Goal: Task Accomplishment & Management: Use online tool/utility

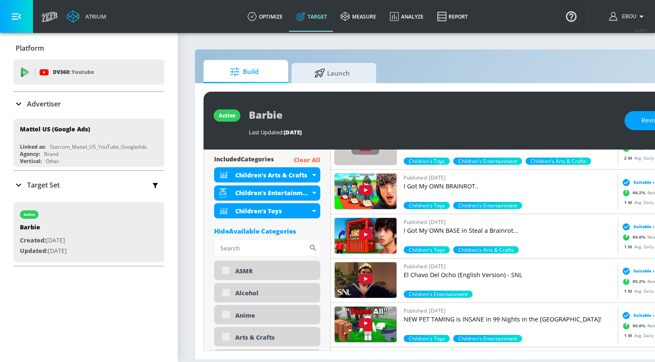
scroll to position [305, 0]
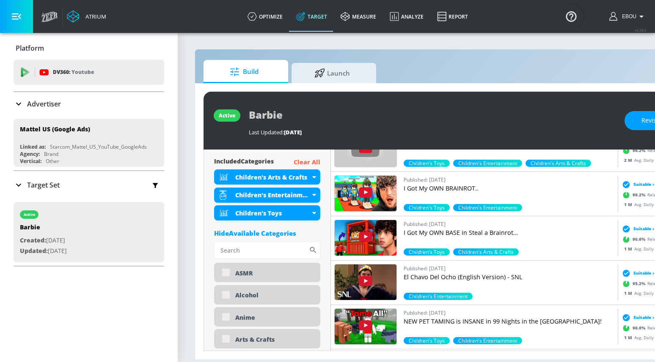
click at [271, 232] on div "Hide Available Categories" at bounding box center [267, 233] width 106 height 8
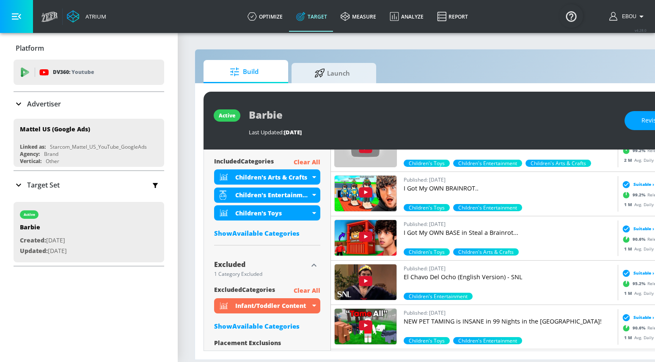
click at [271, 232] on div "Show Available Categories" at bounding box center [267, 233] width 106 height 8
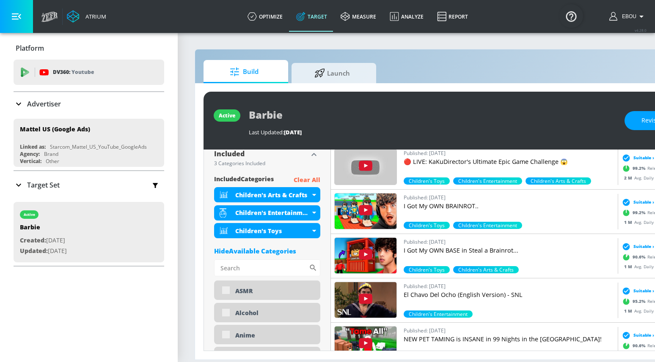
scroll to position [318, 0]
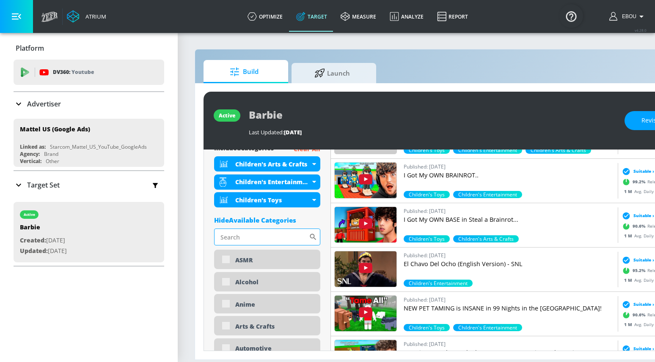
click at [251, 233] on input "Sort By" at bounding box center [261, 237] width 95 height 17
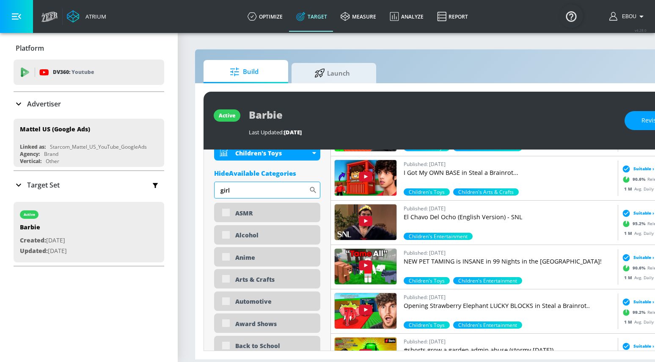
scroll to position [359, 0]
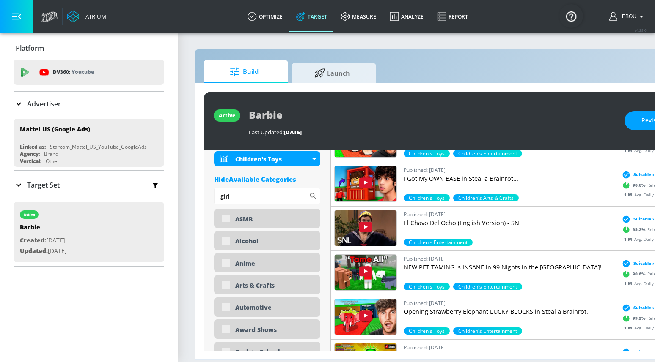
type input "girl"
click at [259, 203] on input "girl" at bounding box center [261, 196] width 95 height 17
type input "boy"
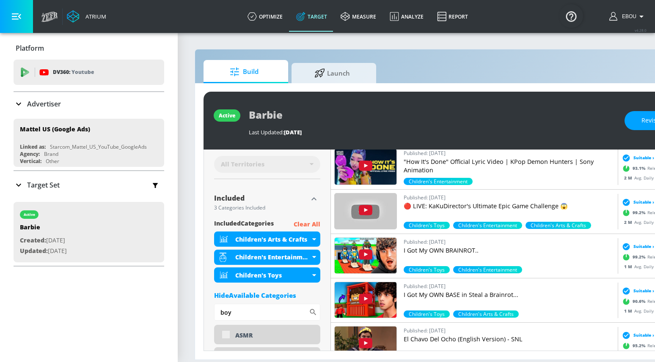
scroll to position [246, 0]
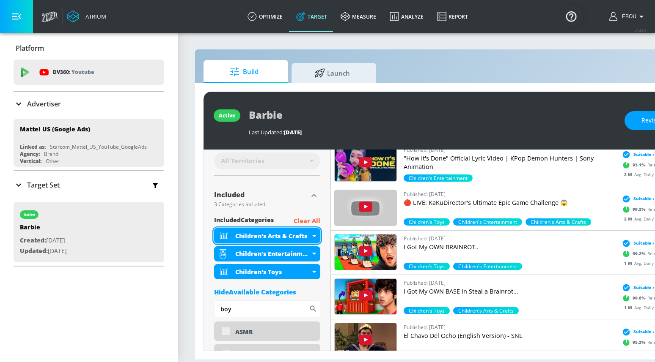
click at [314, 235] on icon at bounding box center [314, 236] width 4 height 2
click at [313, 239] on div "Children's Arts & Crafts" at bounding box center [267, 235] width 106 height 15
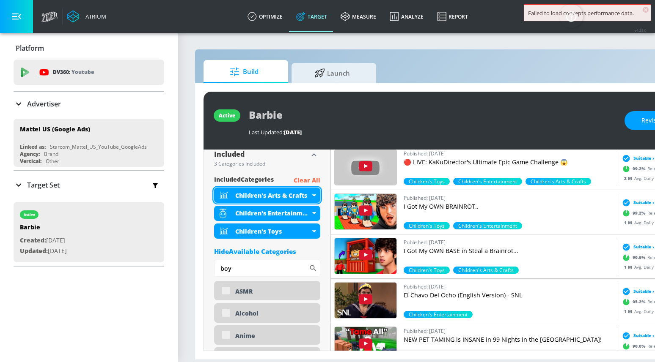
scroll to position [289, 0]
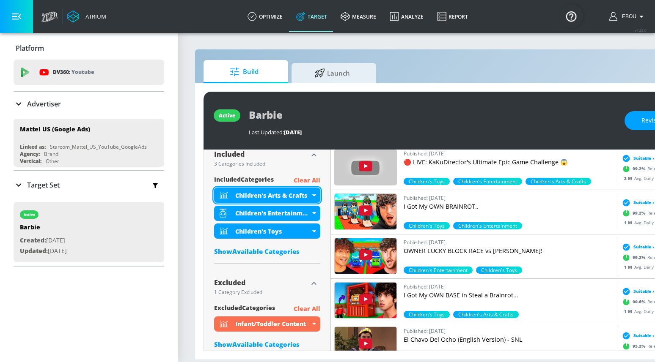
scroll to position [280, 0]
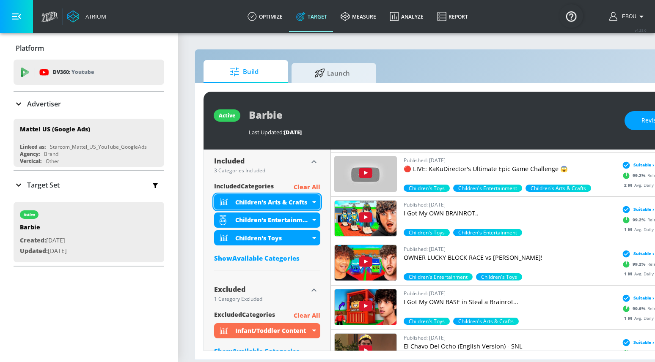
click at [315, 200] on div "Children's Arts & Crafts" at bounding box center [267, 202] width 106 height 15
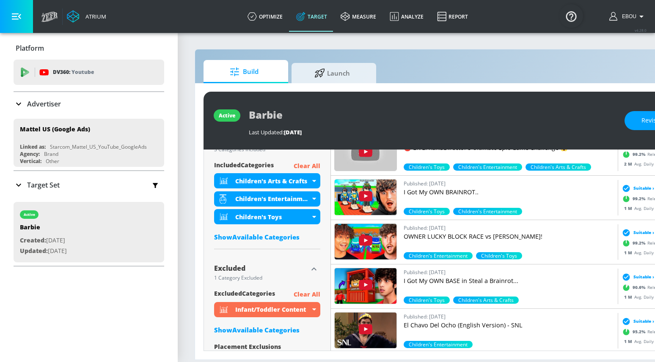
scroll to position [308, 0]
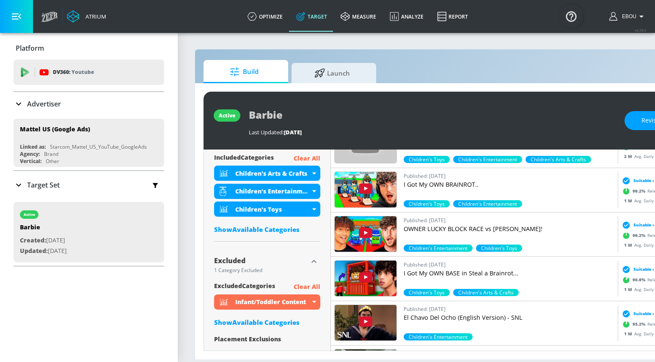
click at [280, 230] on div "Show Available Categories" at bounding box center [267, 229] width 106 height 8
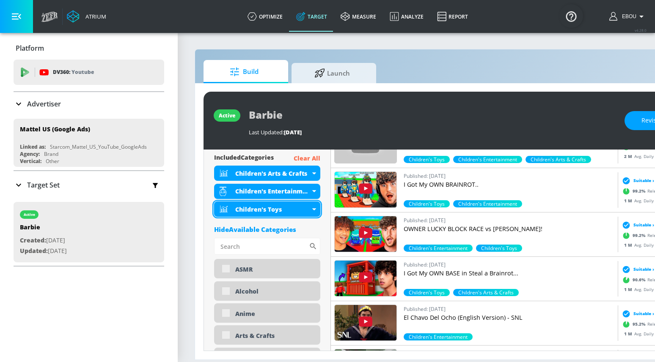
click at [308, 210] on div "Children's Toys" at bounding box center [272, 210] width 75 height 8
click at [316, 209] on icon at bounding box center [314, 210] width 4 height 2
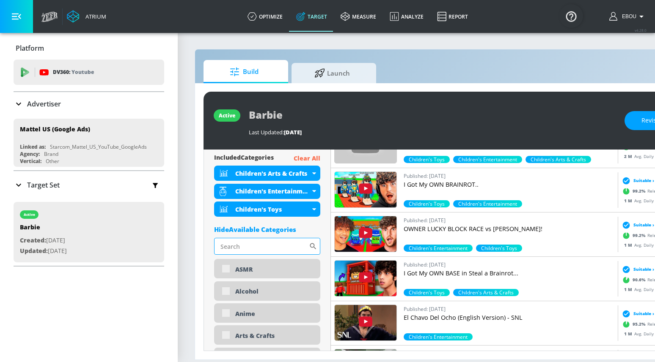
click at [272, 243] on input "Sort By" at bounding box center [261, 246] width 95 height 17
type input "c"
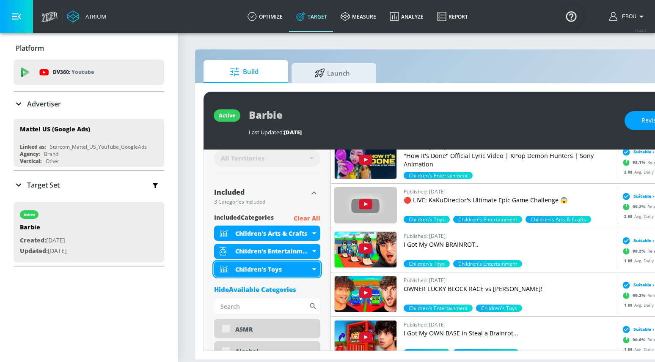
scroll to position [237, 0]
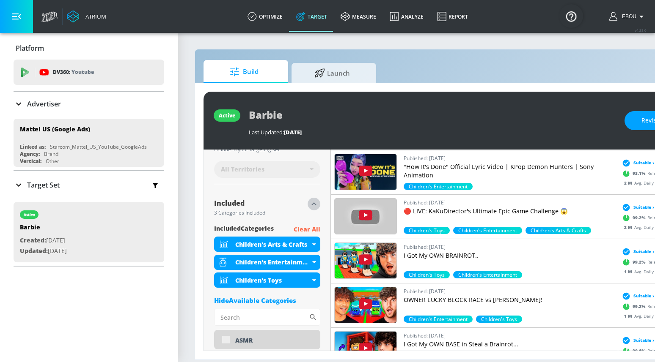
click at [310, 206] on icon "button" at bounding box center [314, 204] width 10 height 10
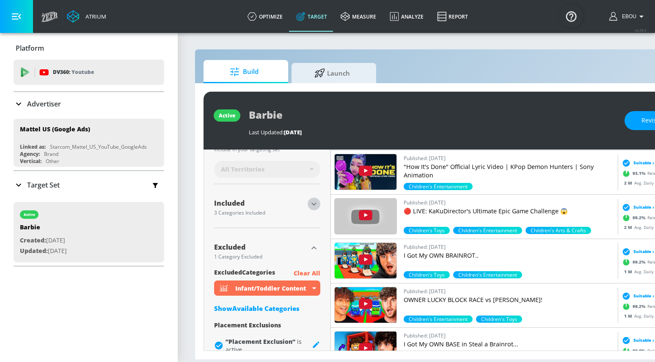
click at [314, 206] on icon "button" at bounding box center [314, 204] width 10 height 10
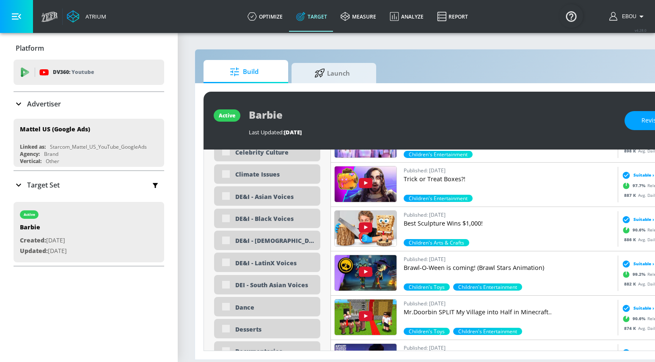
scroll to position [720, 0]
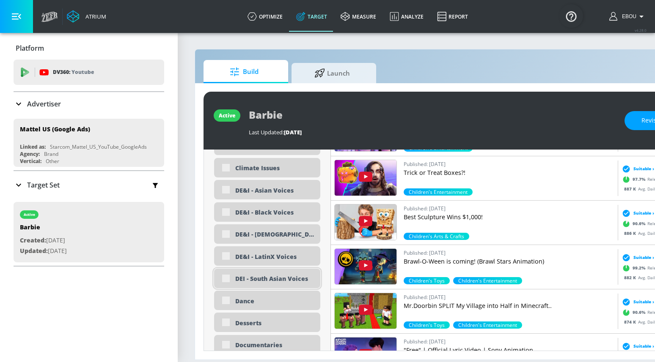
click at [228, 279] on div "DEI - South Asian Voices" at bounding box center [267, 278] width 106 height 19
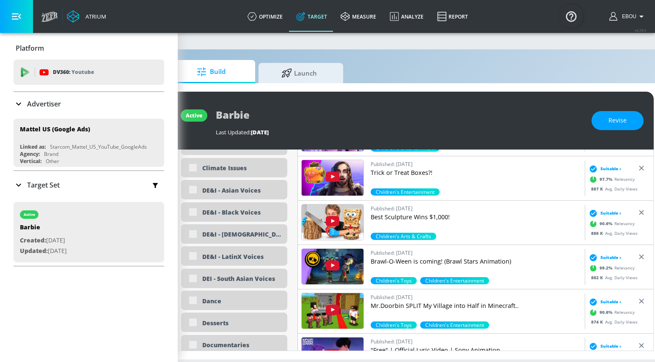
scroll to position [0, 58]
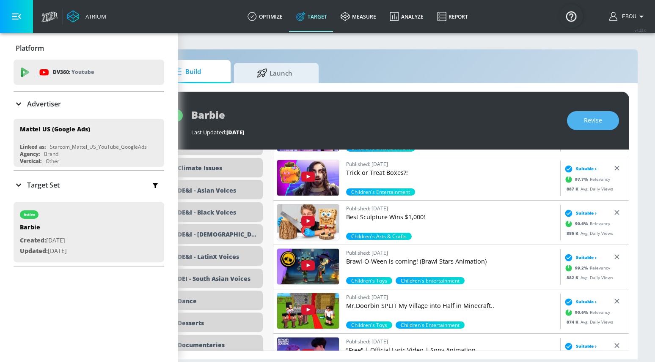
click at [598, 120] on span "Revise" at bounding box center [593, 120] width 18 height 11
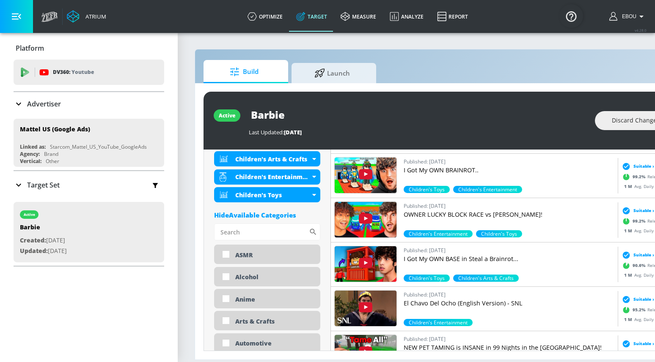
scroll to position [272, 0]
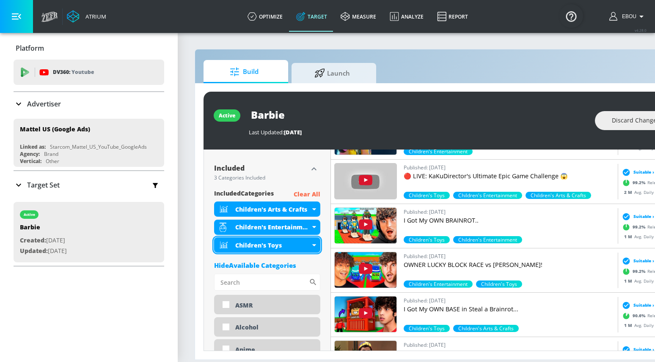
click at [311, 246] on div "Children's Toys" at bounding box center [267, 245] width 106 height 15
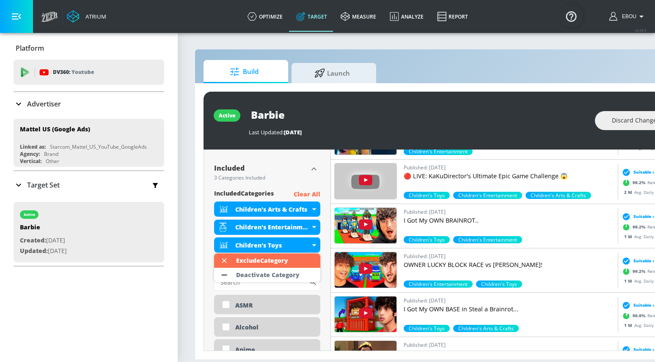
click at [315, 228] on div at bounding box center [327, 181] width 655 height 362
click at [315, 228] on icon at bounding box center [314, 227] width 4 height 2
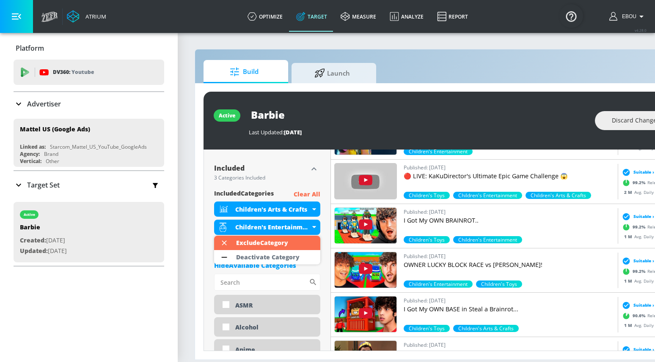
click at [228, 302] on div at bounding box center [327, 181] width 655 height 362
click at [226, 306] on input "checkbox" at bounding box center [225, 304] width 15 height 15
checkbox input "true"
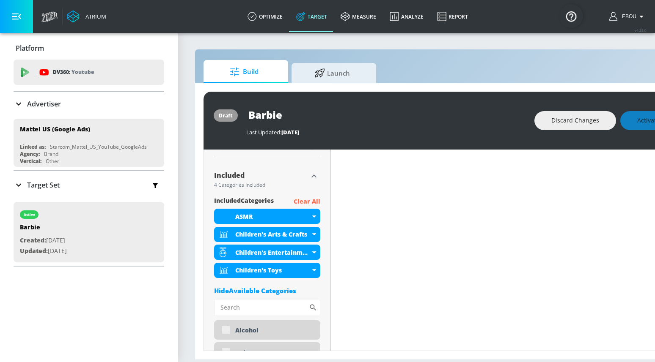
scroll to position [279, 0]
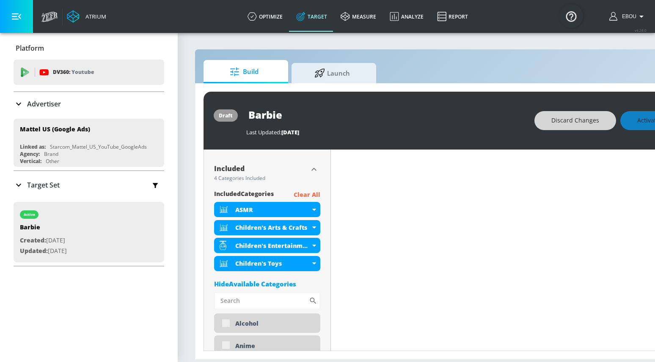
click at [576, 115] on span "Discard Changes" at bounding box center [575, 120] width 48 height 11
click at [588, 124] on span "Discard Changes" at bounding box center [575, 120] width 48 height 11
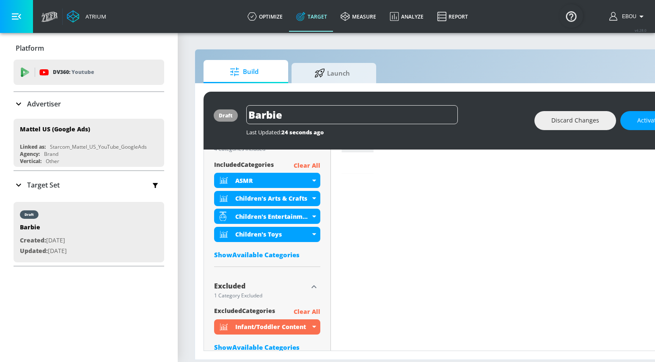
scroll to position [287, 0]
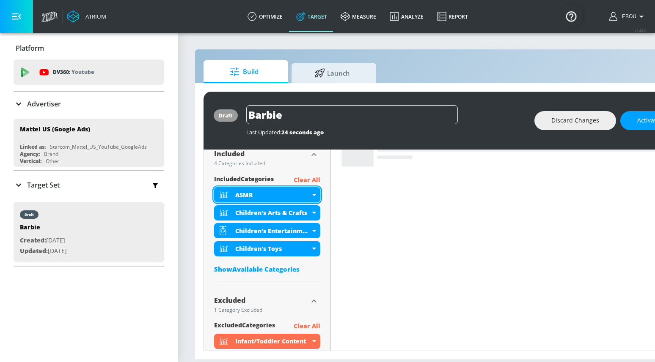
click at [314, 194] on icon at bounding box center [314, 195] width 4 height 2
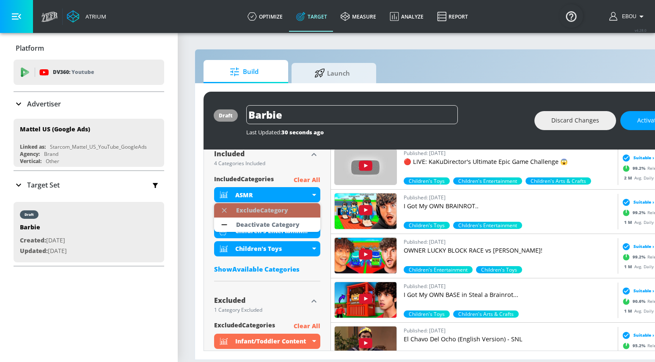
click at [296, 211] on li "Exclude Category" at bounding box center [267, 210] width 106 height 14
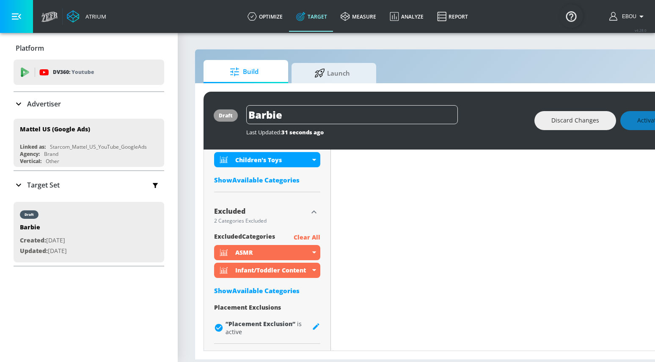
scroll to position [351, 0]
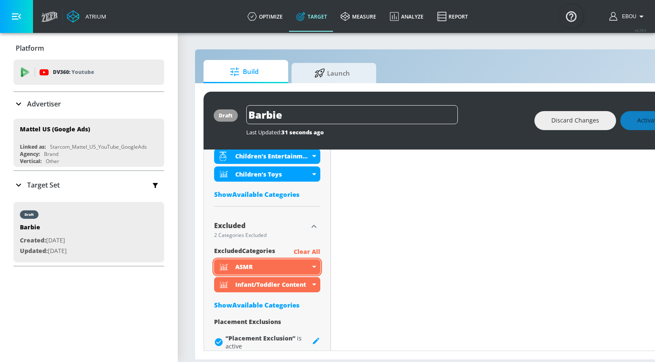
click at [314, 267] on icon at bounding box center [314, 267] width 4 height 2
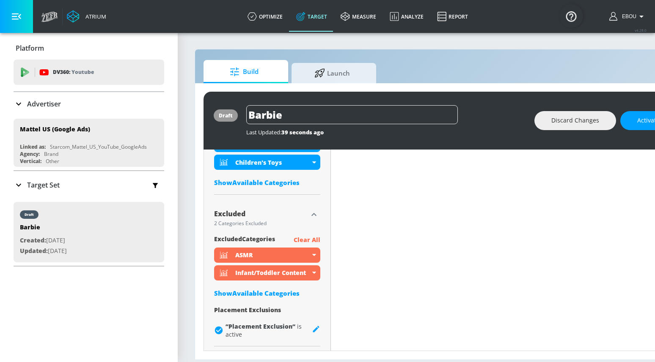
scroll to position [358, 0]
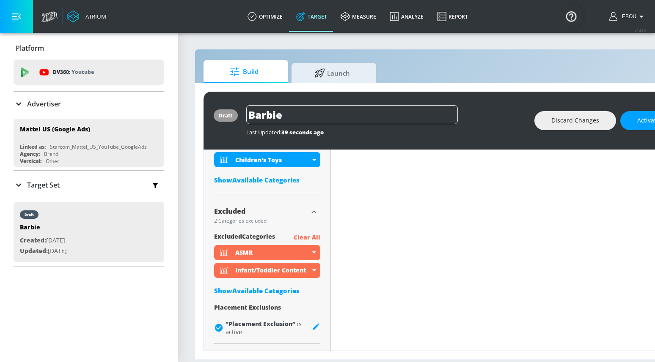
click at [282, 290] on div "Show Available Categories" at bounding box center [267, 291] width 106 height 8
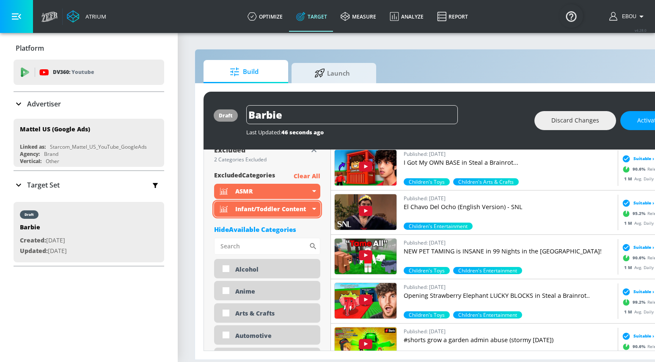
scroll to position [422, 0]
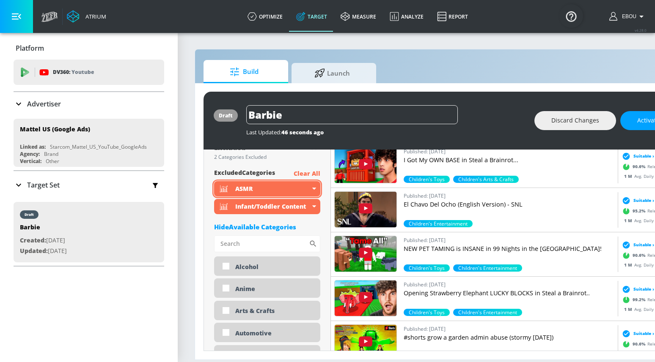
click at [315, 189] on icon at bounding box center [314, 189] width 4 height 2
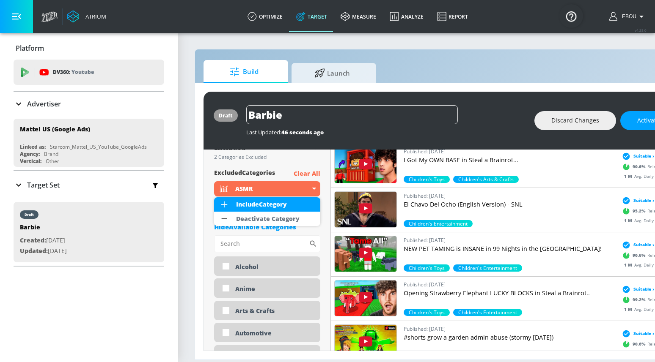
click at [277, 245] on div at bounding box center [327, 181] width 655 height 362
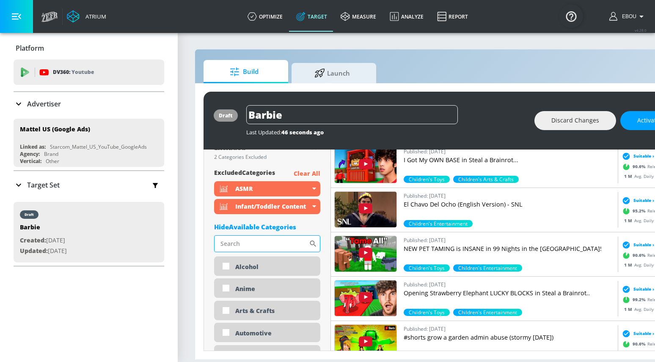
click at [272, 241] on input "Sort By" at bounding box center [261, 244] width 95 height 17
type input "a"
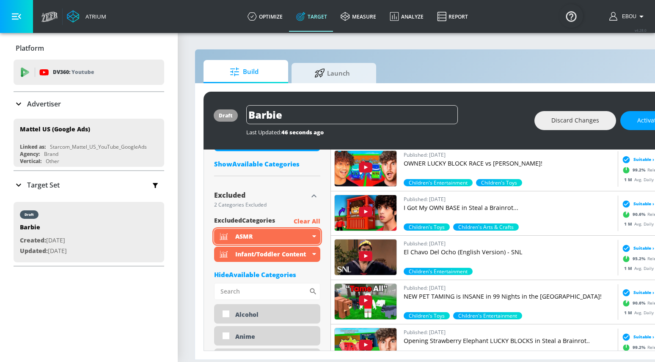
scroll to position [372, 0]
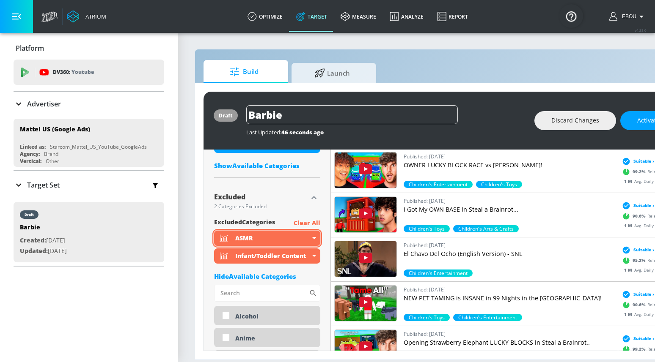
click at [312, 236] on div "ASMR" at bounding box center [267, 238] width 106 height 15
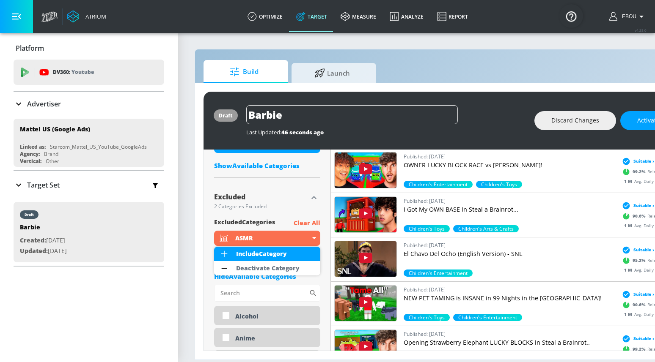
click at [313, 225] on div at bounding box center [327, 181] width 655 height 362
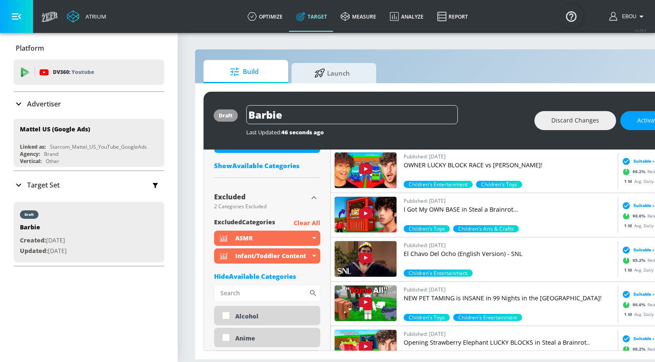
click at [313, 224] on p "Clear All" at bounding box center [307, 223] width 27 height 11
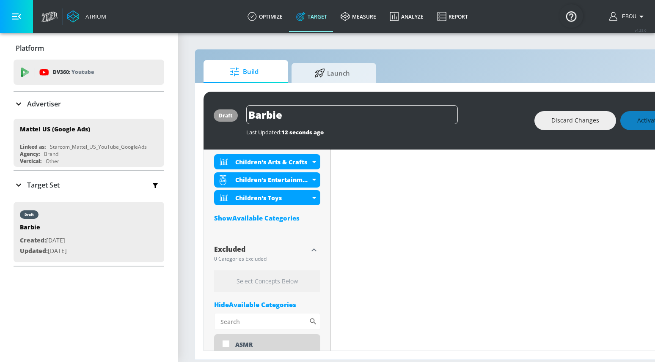
scroll to position [313, 0]
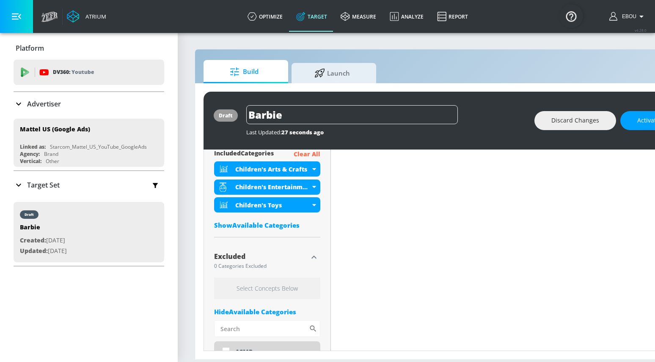
click at [316, 258] on icon "button" at bounding box center [314, 258] width 10 height 10
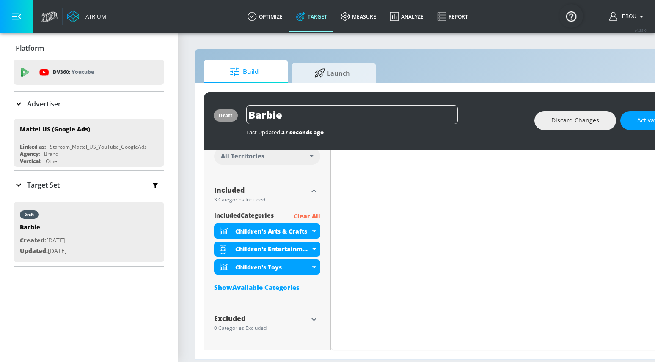
scroll to position [250, 0]
click at [283, 286] on div "Show Available Categories" at bounding box center [267, 287] width 106 height 8
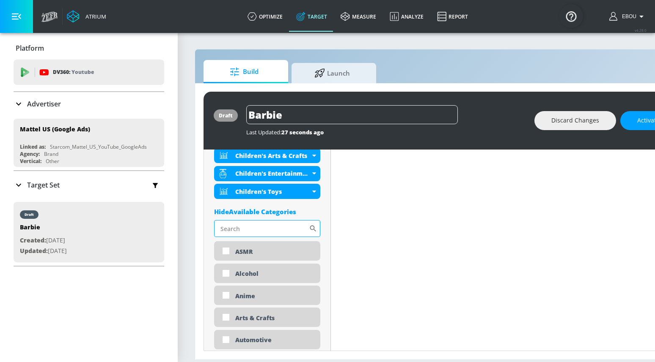
scroll to position [329, 0]
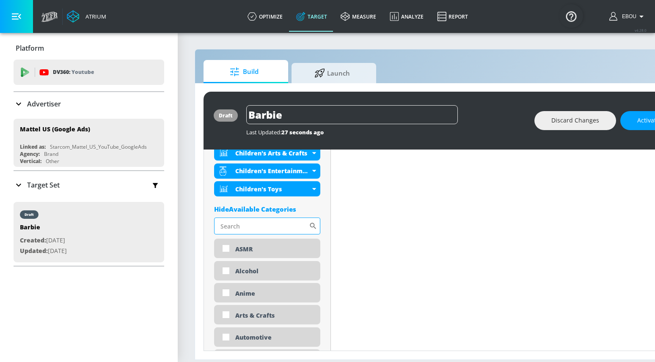
click at [284, 229] on input "Sort By" at bounding box center [261, 226] width 95 height 17
type input "girl"
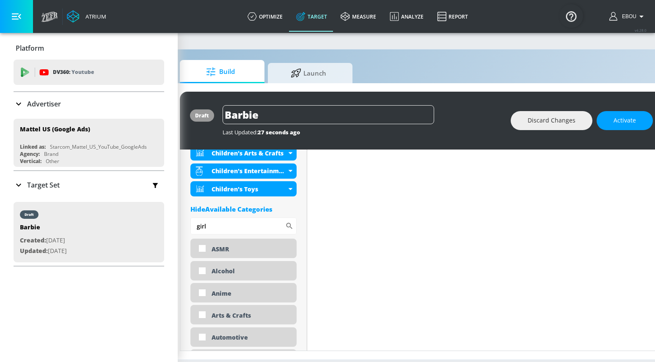
scroll to position [0, 58]
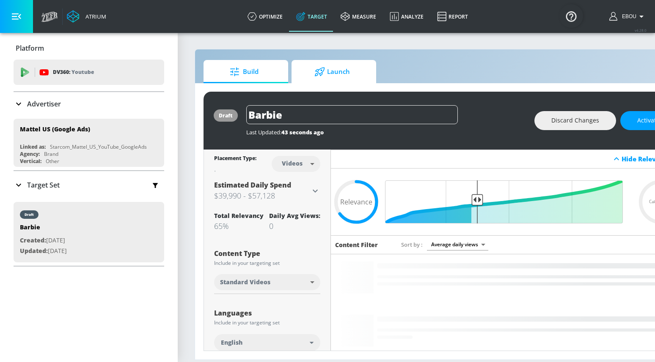
click at [332, 72] on span "Launch" at bounding box center [332, 72] width 64 height 20
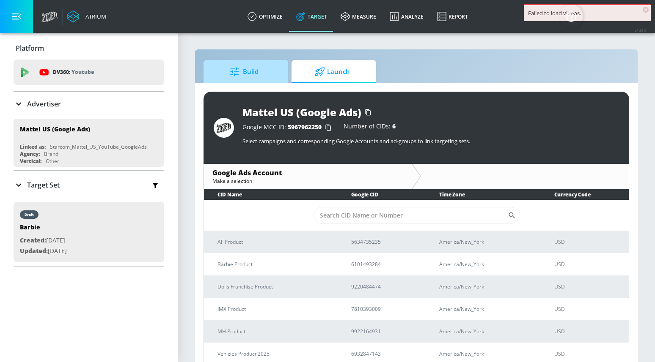
click at [261, 75] on span "Build" at bounding box center [244, 72] width 64 height 20
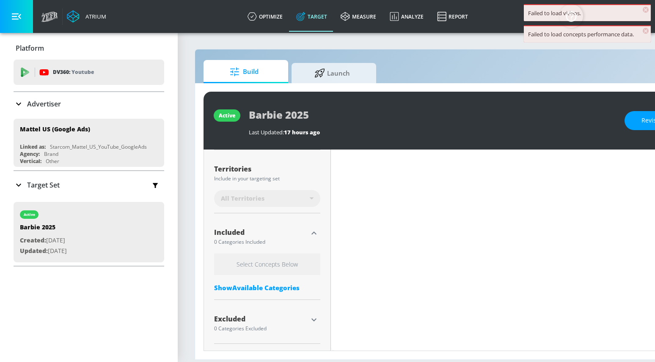
type input "0.65"
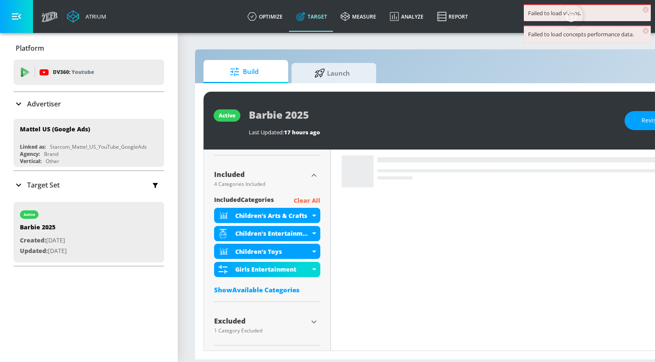
scroll to position [268, 0]
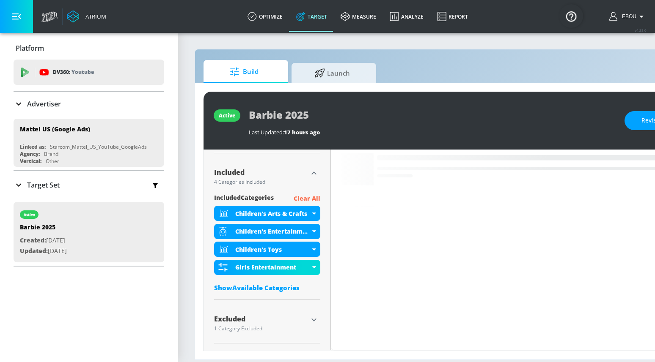
click at [280, 288] on div "Show Available Categories" at bounding box center [267, 288] width 106 height 8
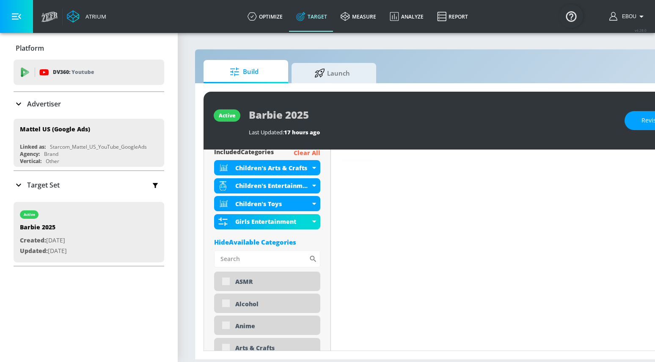
scroll to position [312, 0]
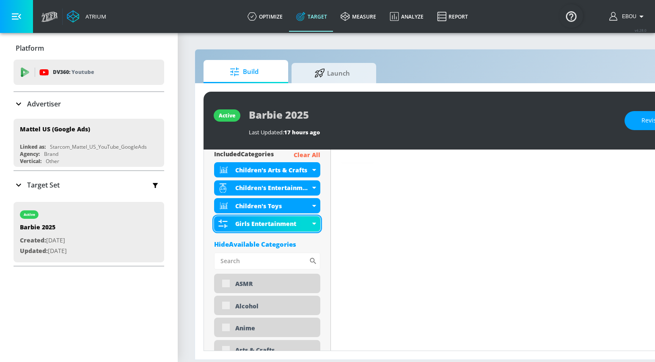
click at [312, 226] on div "Girls Entertainment" at bounding box center [267, 224] width 106 height 15
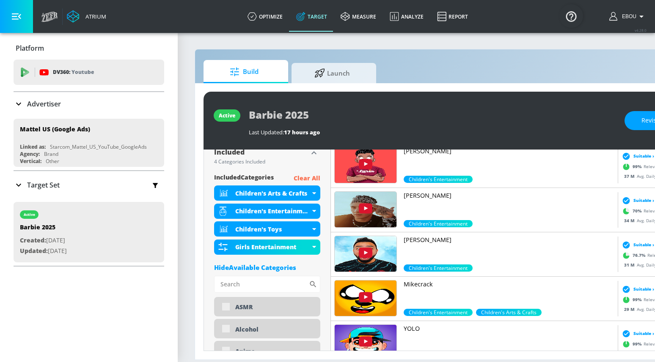
scroll to position [342, 0]
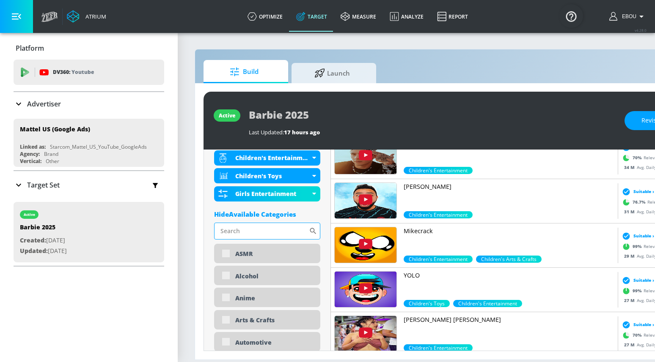
click at [268, 229] on input "Sort By" at bounding box center [261, 231] width 95 height 17
type input "g"
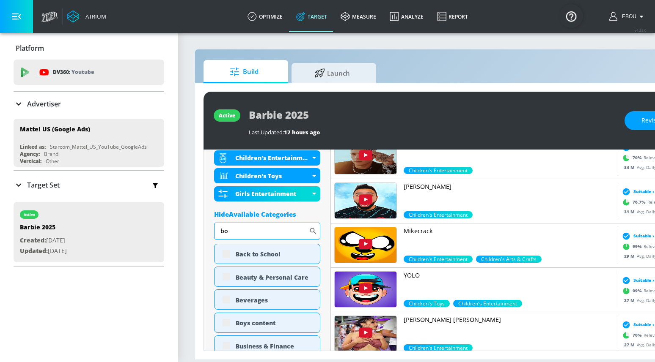
type input "boy"
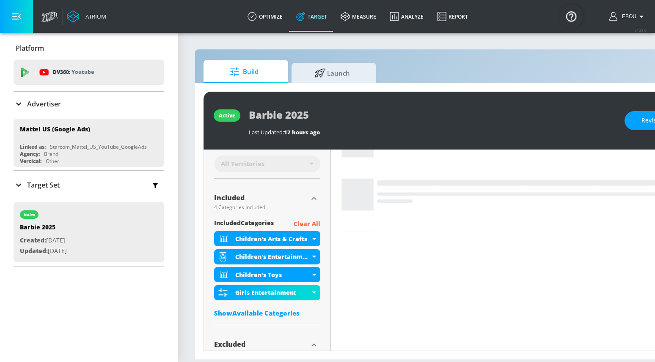
scroll to position [250, 0]
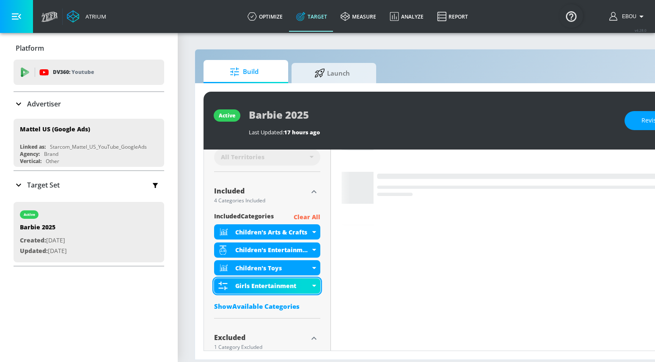
click at [312, 285] on div "Girls Entertainment" at bounding box center [267, 286] width 106 height 15
click at [313, 286] on icon at bounding box center [314, 286] width 4 height 2
click at [316, 287] on div "Girls Entertainment" at bounding box center [267, 286] width 106 height 15
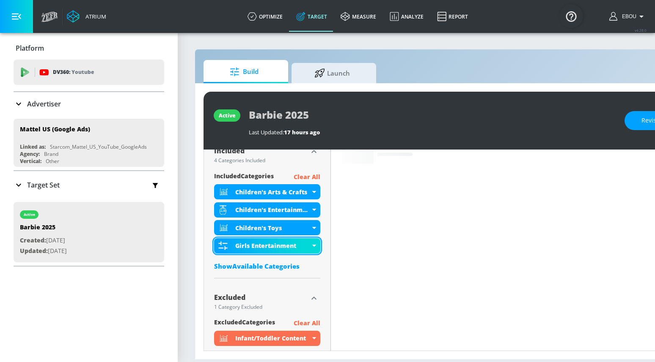
scroll to position [291, 0]
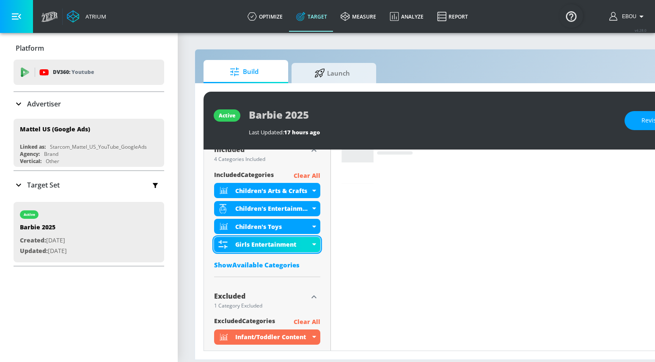
click at [316, 244] on icon at bounding box center [314, 245] width 4 height 2
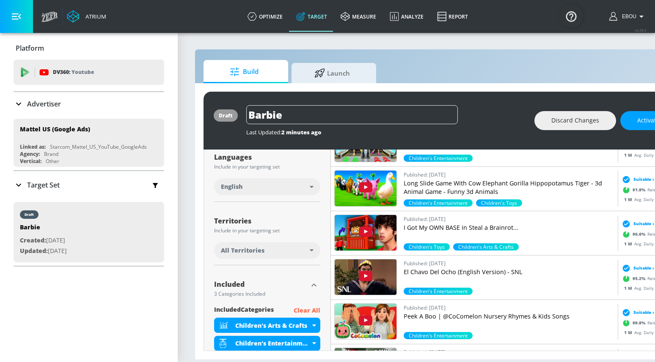
scroll to position [250, 0]
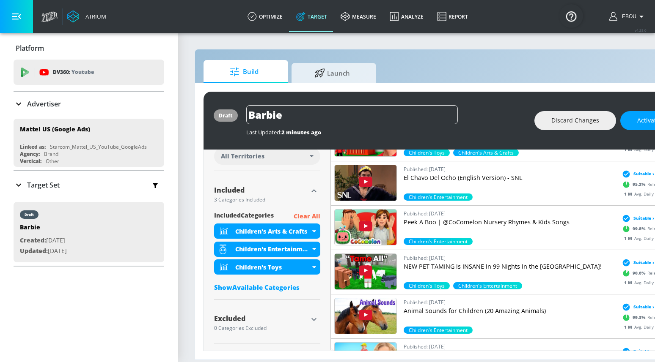
click at [276, 288] on div "Show Available Categories" at bounding box center [267, 287] width 106 height 8
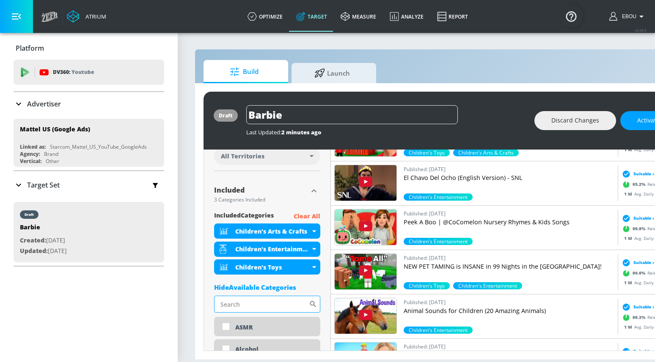
click at [266, 302] on input "Sort By" at bounding box center [261, 304] width 95 height 17
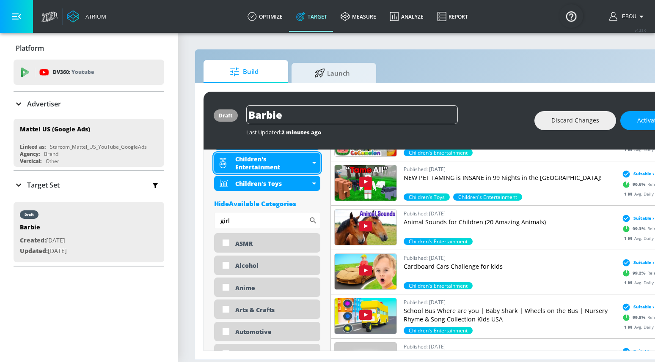
scroll to position [340, 0]
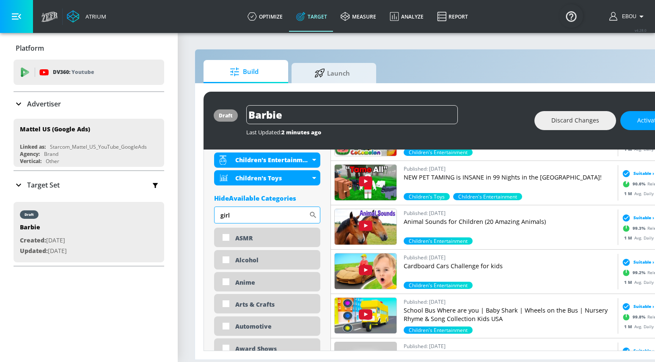
click at [290, 216] on input "girl" at bounding box center [261, 215] width 95 height 17
type input "g"
type input "n"
type input "boy"
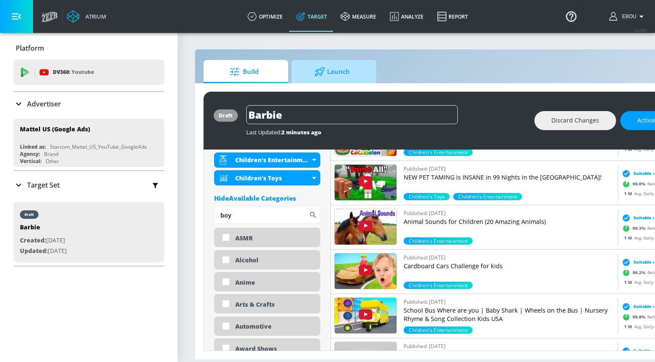
click at [339, 71] on span "Launch" at bounding box center [332, 72] width 64 height 20
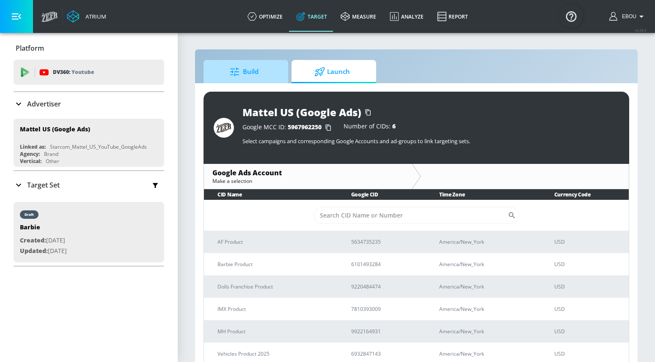
click at [261, 79] on span "Build" at bounding box center [244, 72] width 64 height 20
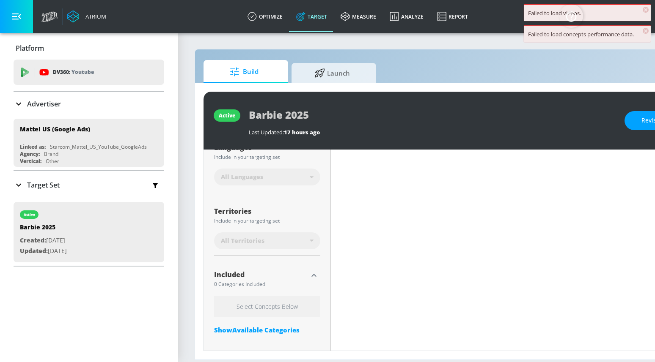
scroll to position [218, 0]
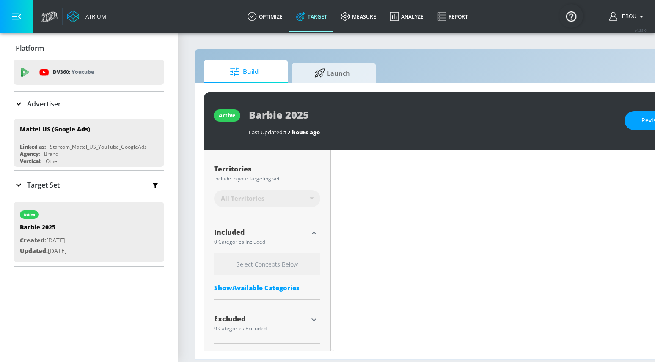
click at [285, 290] on div "Show Available Categories" at bounding box center [267, 288] width 106 height 8
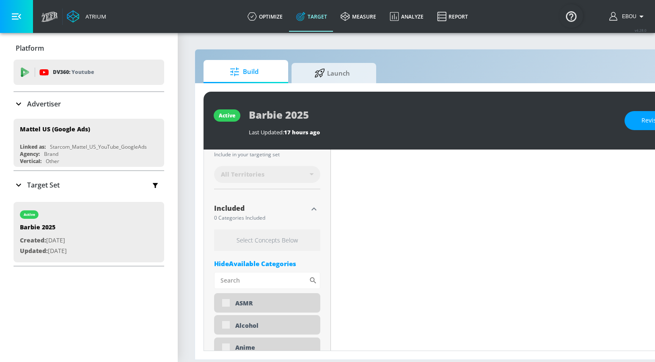
scroll to position [244, 0]
click at [314, 207] on icon "button" at bounding box center [314, 207] width 10 height 10
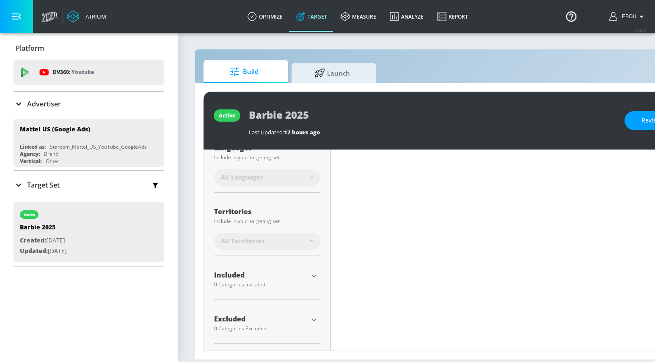
click at [314, 207] on div "Placement Type: Channels channels ​ Estimated Daily Spend Loading... Activation…" at bounding box center [267, 162] width 106 height 377
click at [311, 270] on div at bounding box center [313, 276] width 13 height 13
click at [312, 276] on icon "button" at bounding box center [313, 276] width 5 height 3
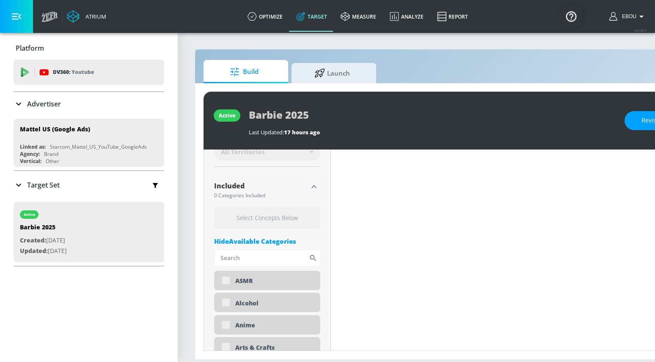
scroll to position [271, 0]
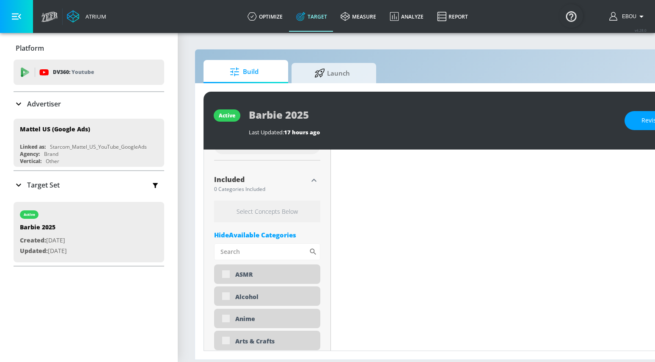
type input "0.65"
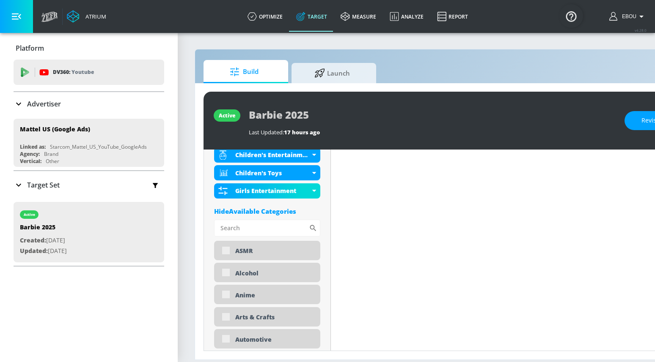
scroll to position [365, 0]
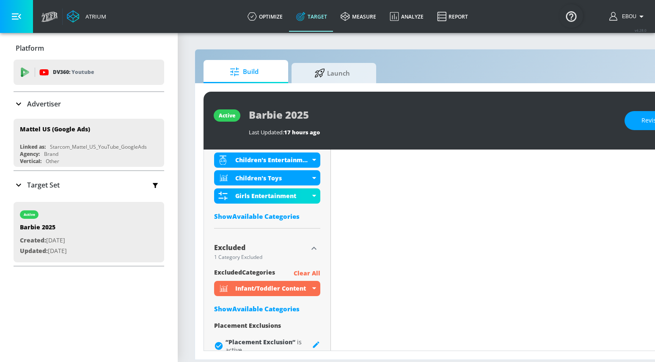
scroll to position [358, 0]
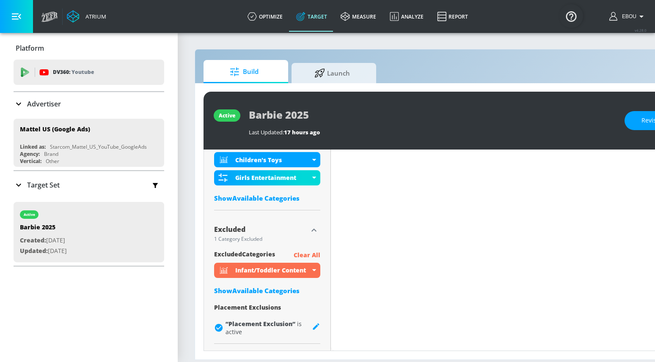
click at [287, 202] on div "Show Available Categories" at bounding box center [267, 198] width 106 height 8
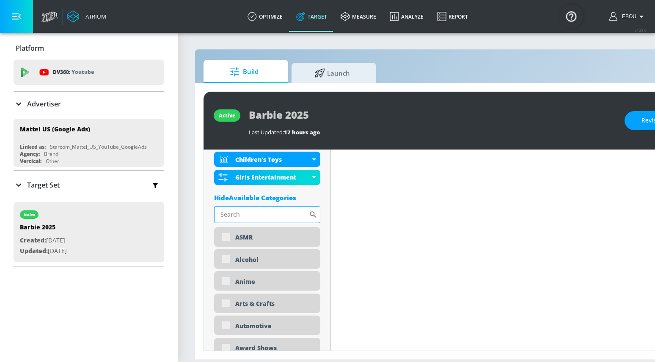
click at [280, 213] on input "Sort By" at bounding box center [261, 214] width 95 height 17
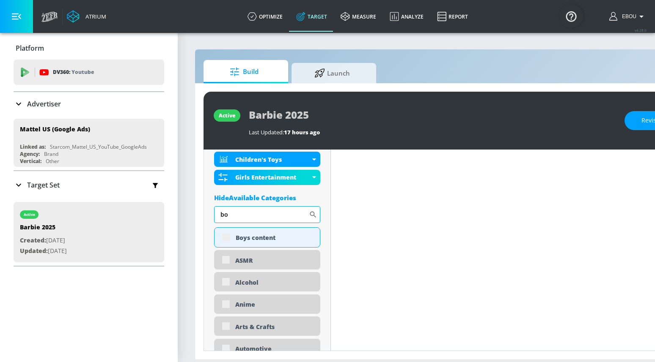
type input "b"
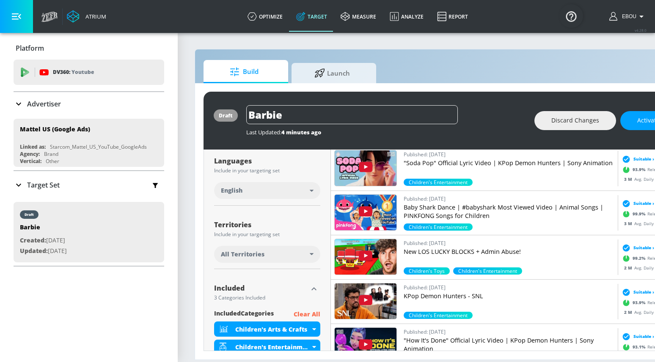
scroll to position [250, 0]
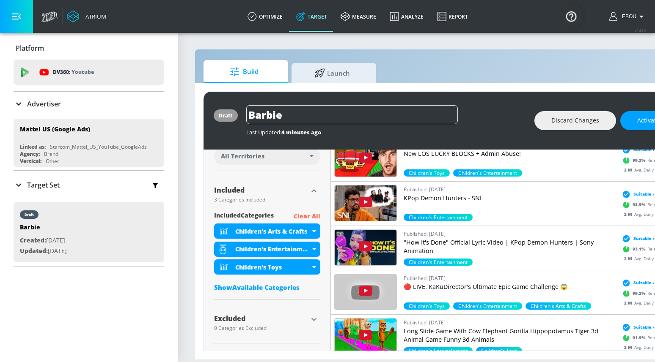
click at [286, 292] on div "included Categories Clear All Children's Arts & Crafts Children's Entertainment…" at bounding box center [267, 253] width 106 height 85
click at [284, 289] on div "Show Available Categories" at bounding box center [267, 287] width 106 height 8
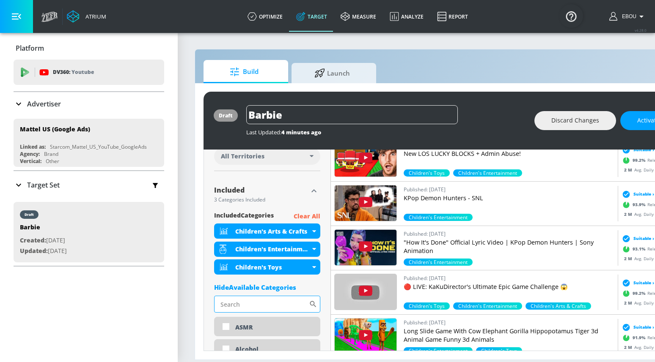
click at [268, 312] on input "Sort By" at bounding box center [261, 304] width 95 height 17
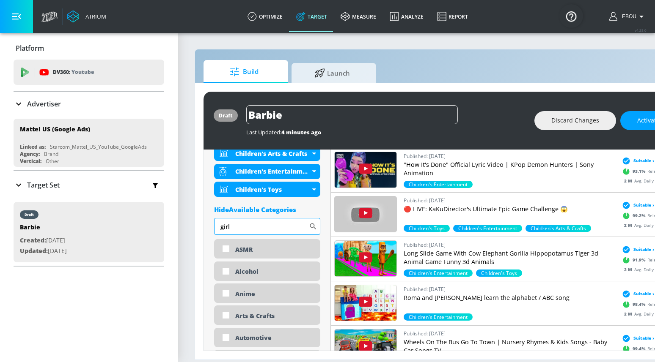
scroll to position [336, 0]
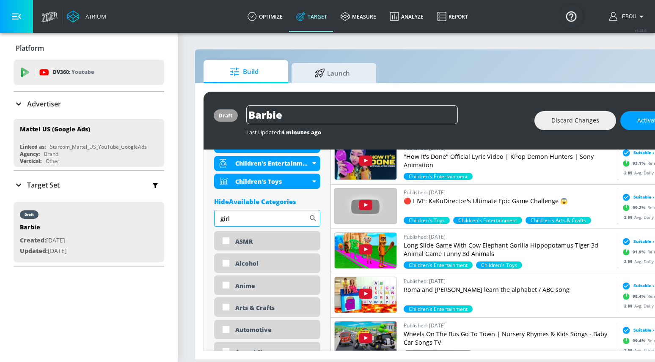
click at [292, 222] on input "girl" at bounding box center [261, 218] width 95 height 17
type input "g"
type input "boy"
click at [311, 219] on icon at bounding box center [313, 218] width 8 height 8
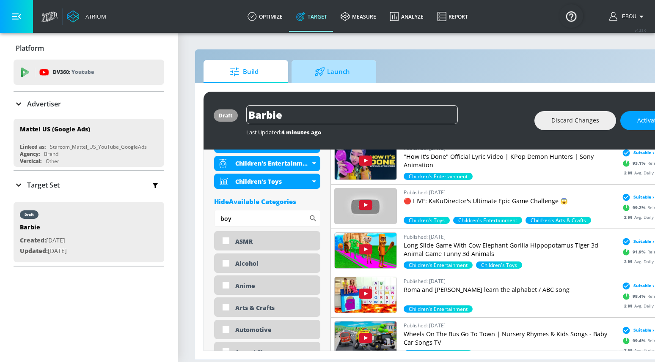
click at [336, 77] on span "Launch" at bounding box center [332, 72] width 64 height 20
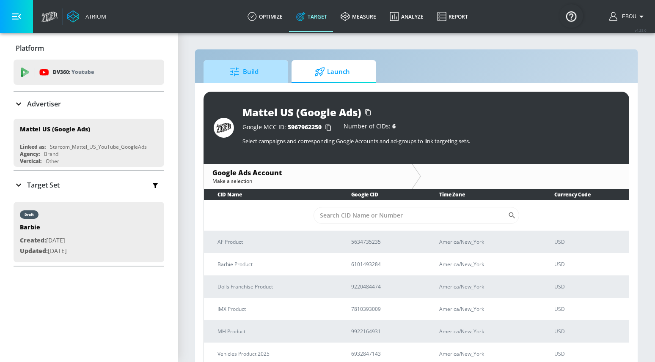
click at [270, 81] on span "Build" at bounding box center [244, 72] width 64 height 20
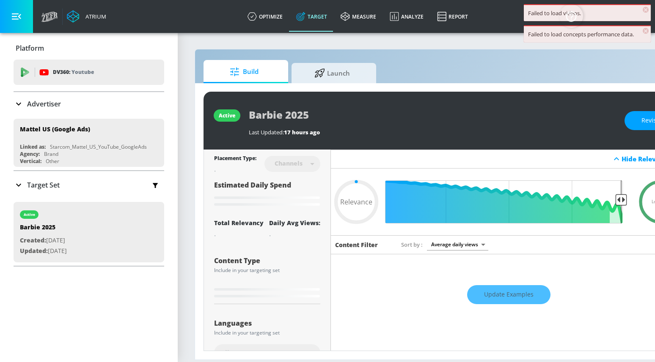
click at [577, 16] on img "Open Resource Center" at bounding box center [571, 16] width 24 height 24
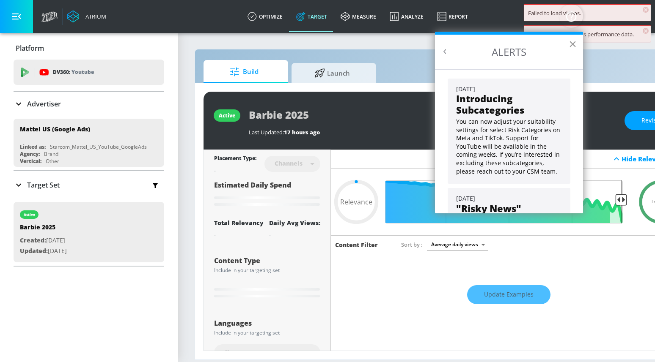
click at [572, 43] on button "×" at bounding box center [572, 44] width 8 height 14
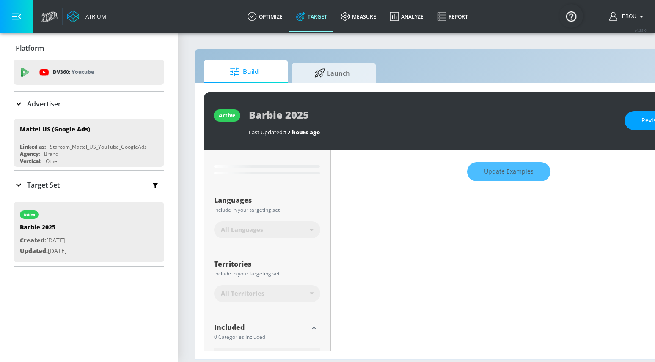
scroll to position [218, 0]
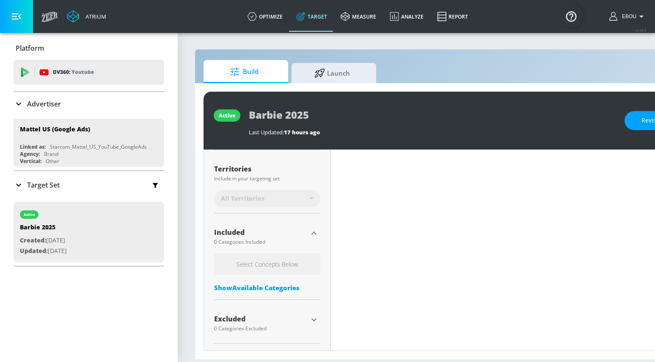
click at [275, 286] on div "Show Available Categories" at bounding box center [267, 288] width 106 height 8
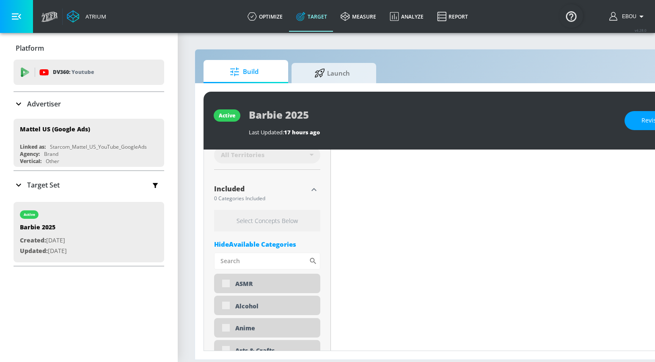
scroll to position [265, 0]
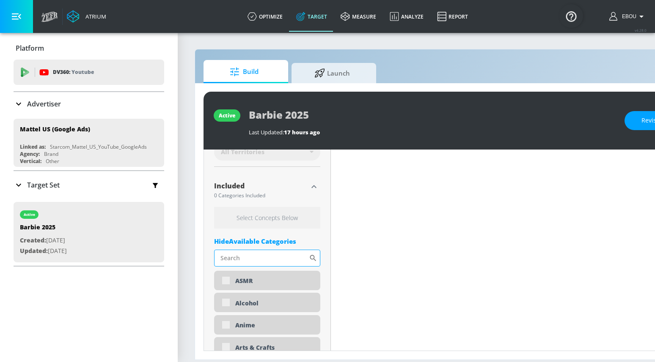
click at [293, 255] on input "Sort By" at bounding box center [261, 258] width 95 height 17
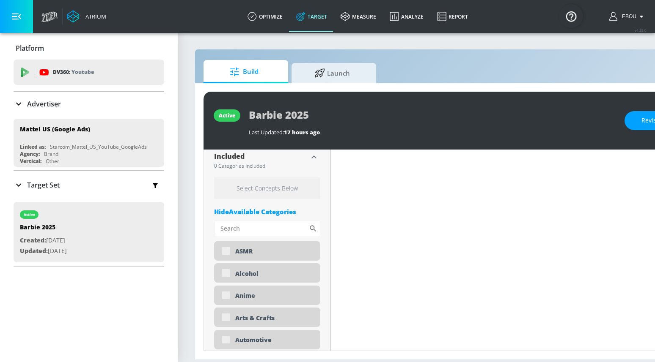
scroll to position [323, 0]
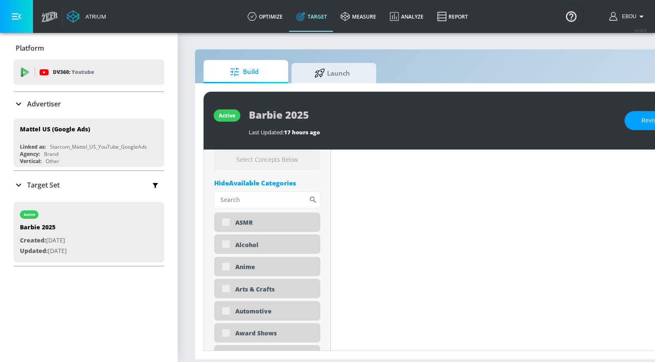
click at [288, 183] on div "Hide Available Categories" at bounding box center [267, 183] width 106 height 8
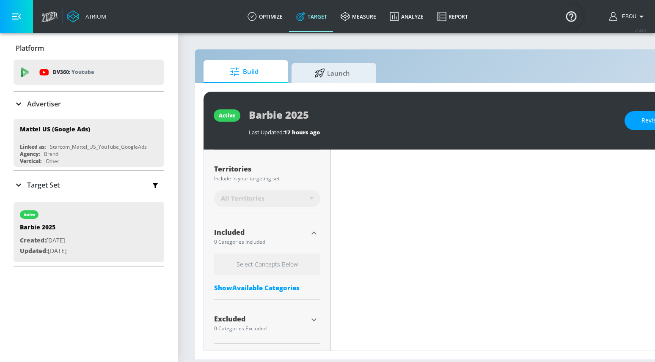
click at [259, 291] on div "Show Available Categories" at bounding box center [267, 288] width 106 height 8
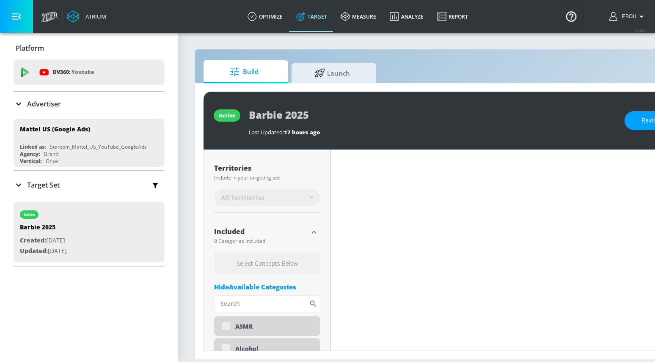
scroll to position [225, 0]
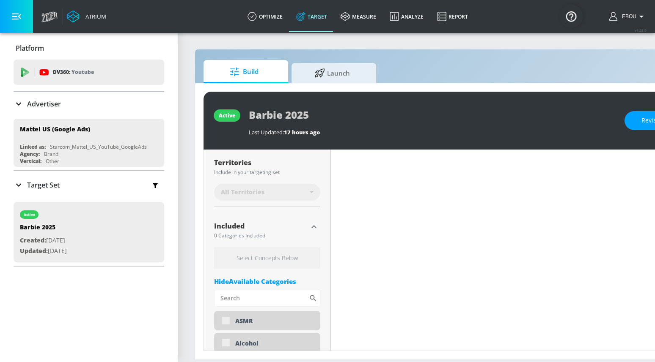
type input "0.65"
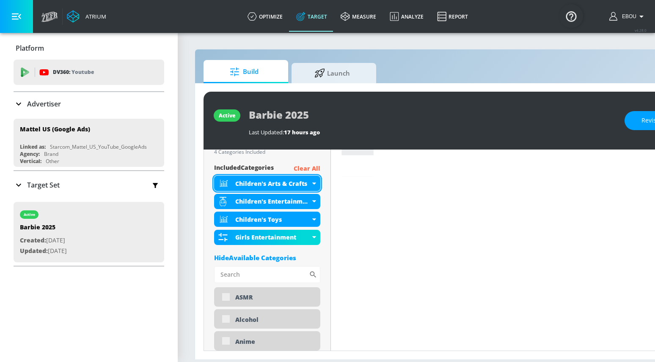
scroll to position [299, 0]
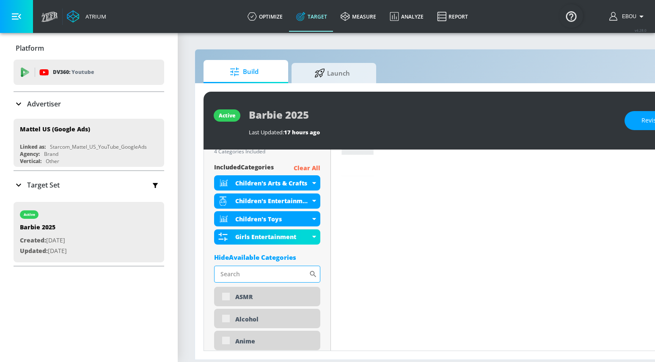
click at [264, 272] on input "Sort By" at bounding box center [261, 274] width 95 height 17
type input "boy"
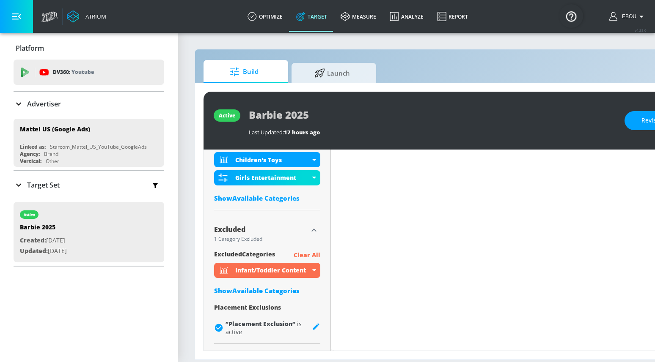
scroll to position [358, 0]
click at [266, 292] on div "Show Available Categories" at bounding box center [267, 291] width 106 height 8
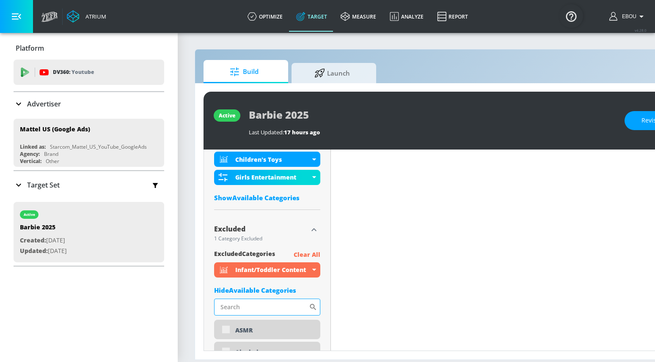
click at [262, 312] on input "Sort By" at bounding box center [261, 307] width 95 height 17
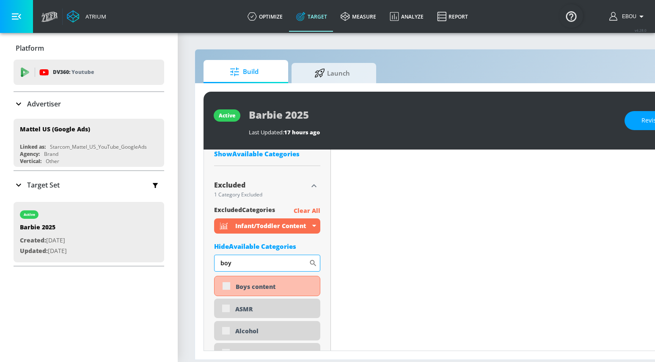
scroll to position [410, 0]
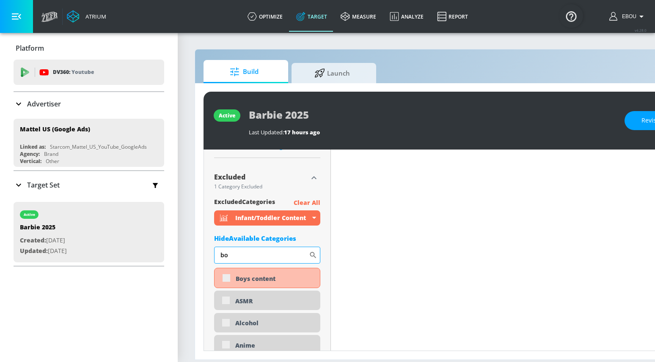
type input "b"
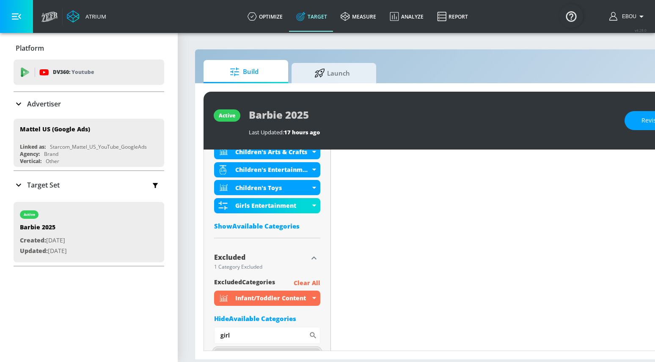
scroll to position [319, 0]
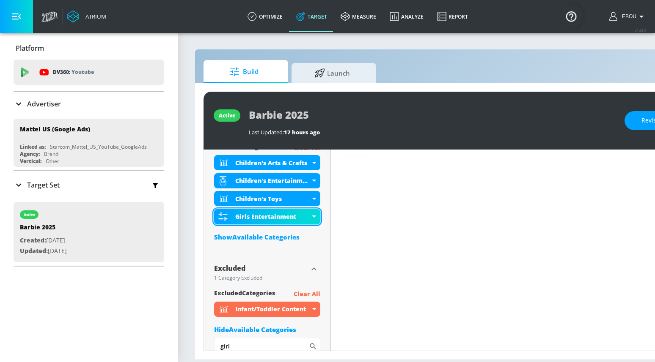
type input "girl"
click at [312, 217] on div "Girls Entertainment" at bounding box center [267, 216] width 106 height 15
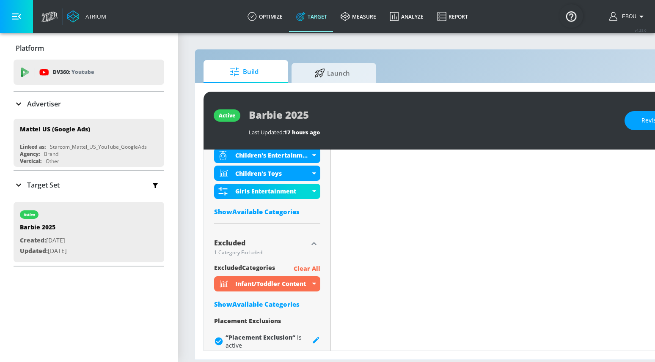
scroll to position [358, 0]
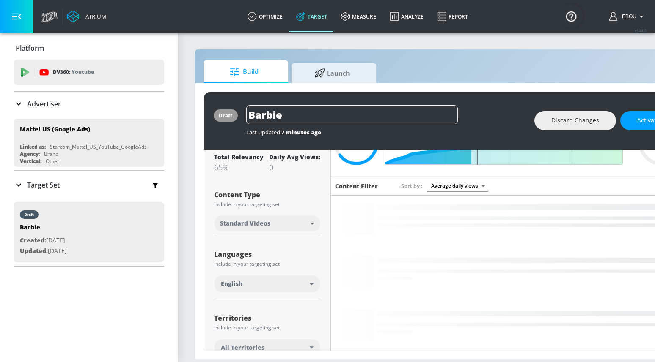
scroll to position [43, 0]
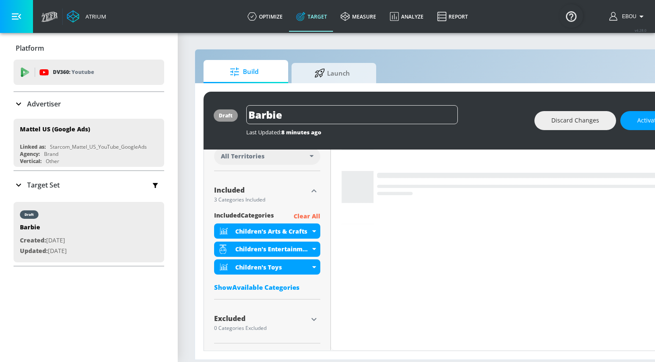
scroll to position [250, 0]
click at [259, 286] on div "Show Available Categories" at bounding box center [267, 287] width 106 height 8
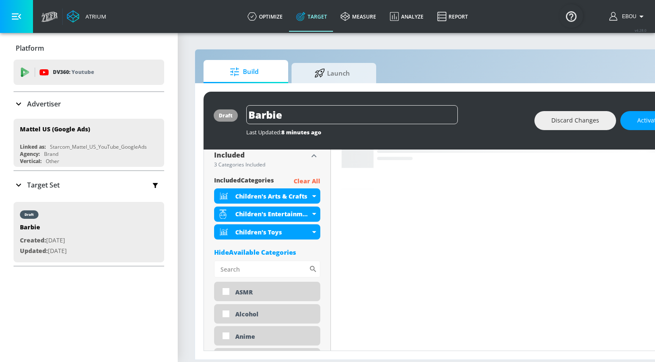
scroll to position [292, 0]
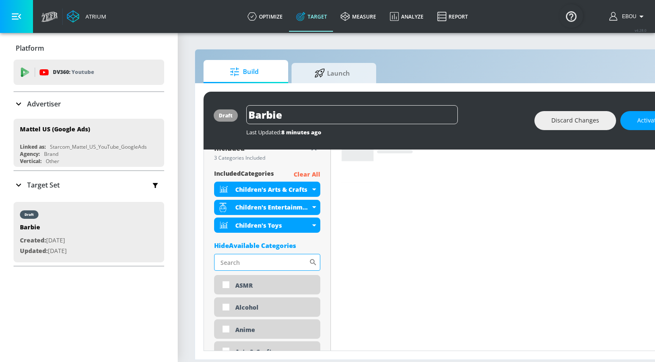
click at [285, 264] on input "Sort By" at bounding box center [261, 262] width 95 height 17
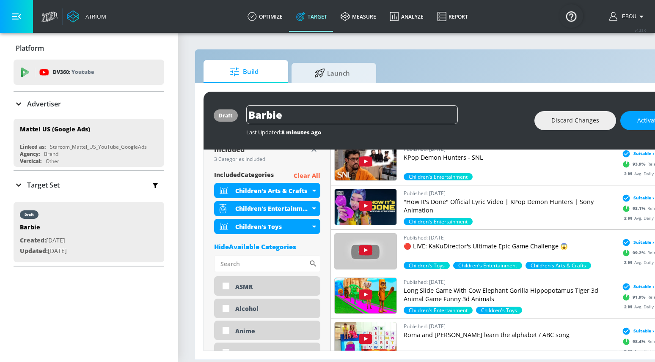
scroll to position [288, 0]
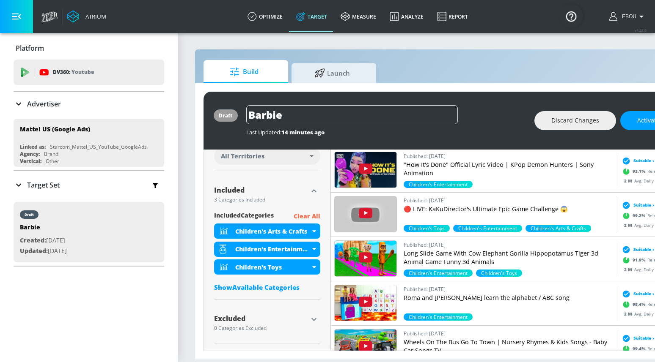
scroll to position [84, 0]
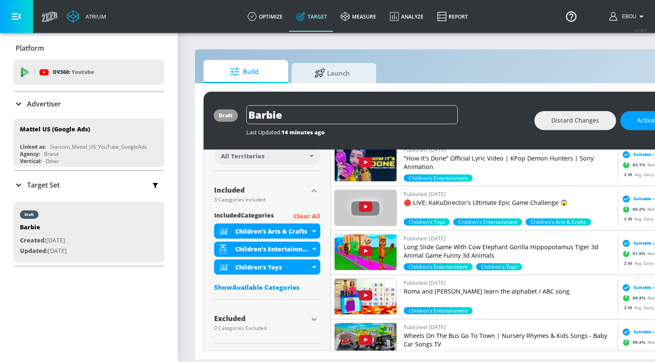
click at [276, 288] on div "Show Available Categories" at bounding box center [267, 287] width 106 height 8
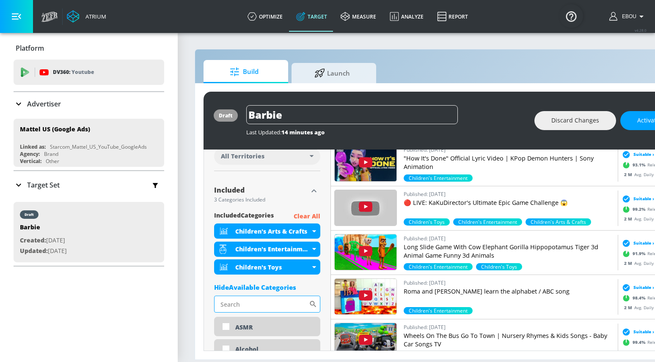
click at [263, 309] on input "Sort By" at bounding box center [261, 304] width 95 height 17
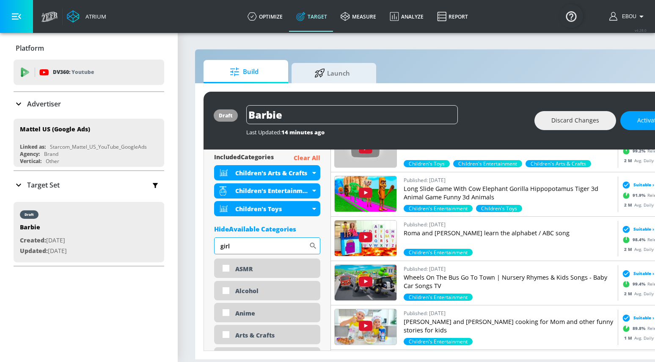
scroll to position [316, 0]
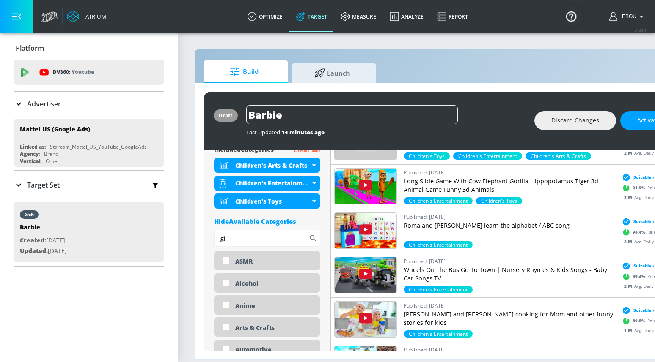
type input "g"
type input "b"
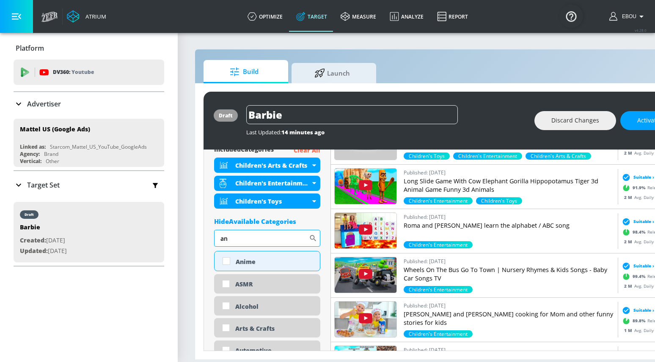
type input "a"
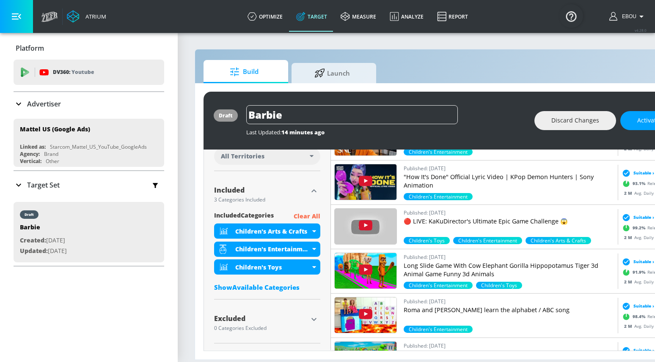
scroll to position [115, 0]
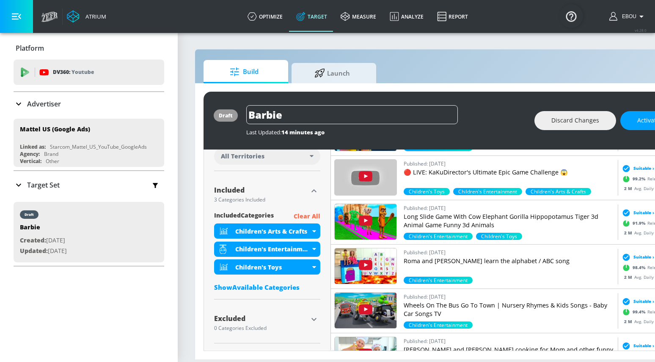
click at [288, 286] on div "Show Available Categories" at bounding box center [267, 287] width 106 height 8
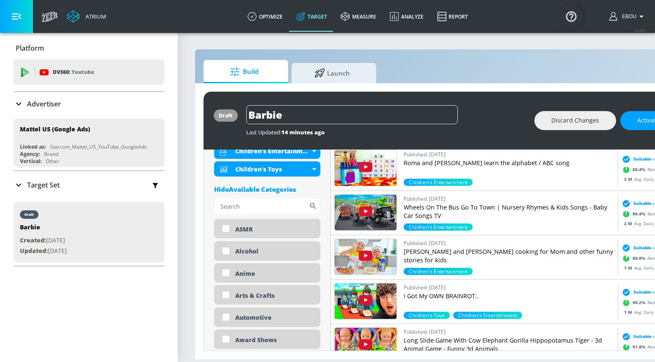
scroll to position [351, 0]
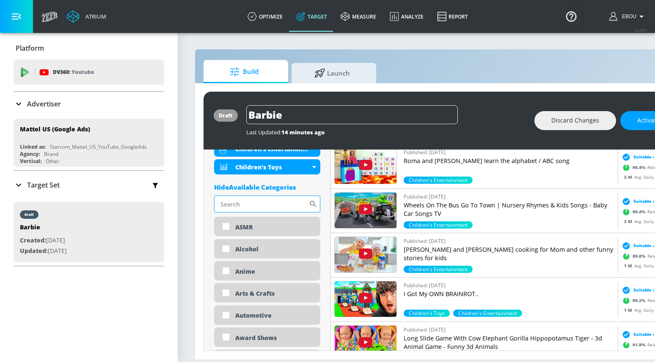
click at [277, 207] on input "Sort By" at bounding box center [261, 204] width 95 height 17
click at [274, 207] on input "girl" at bounding box center [261, 204] width 95 height 17
type input "g"
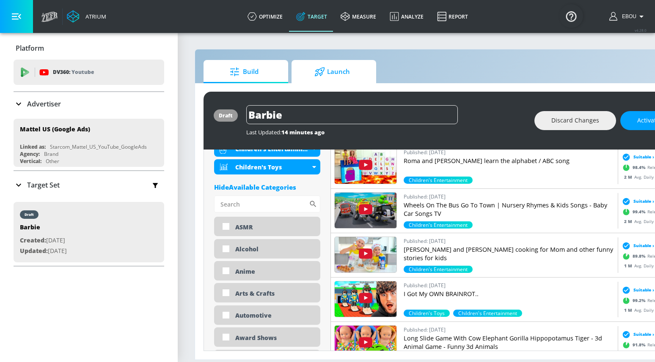
click at [340, 80] on span "Launch" at bounding box center [332, 72] width 64 height 20
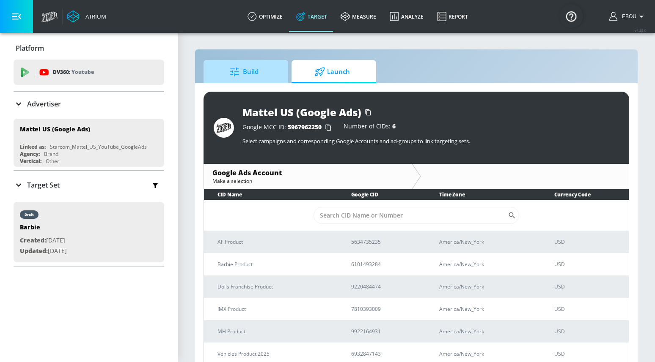
click at [269, 74] on span "Build" at bounding box center [244, 72] width 64 height 20
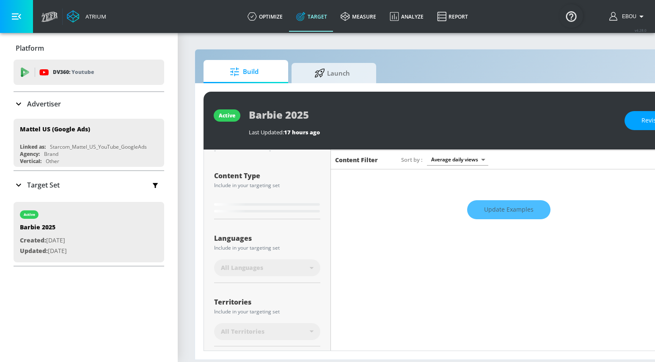
scroll to position [218, 0]
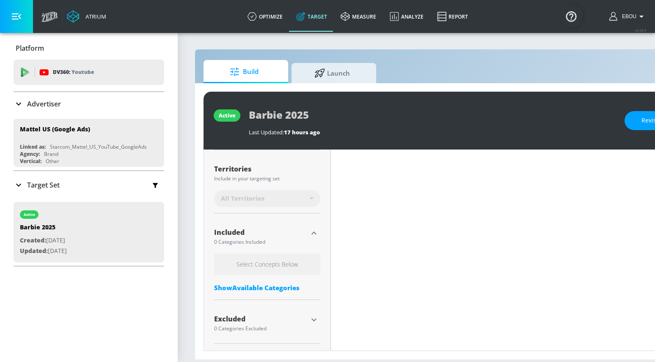
click at [271, 291] on div "Show Available Categories" at bounding box center [267, 288] width 106 height 8
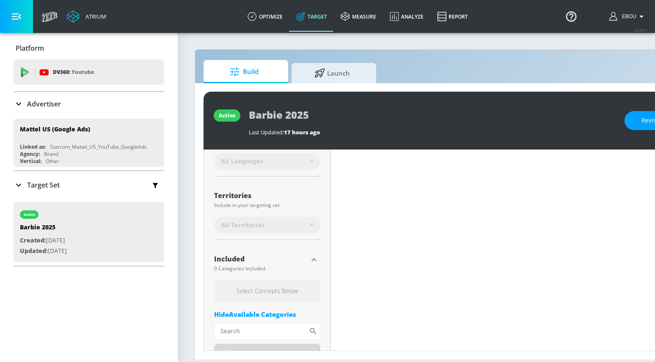
scroll to position [187, 0]
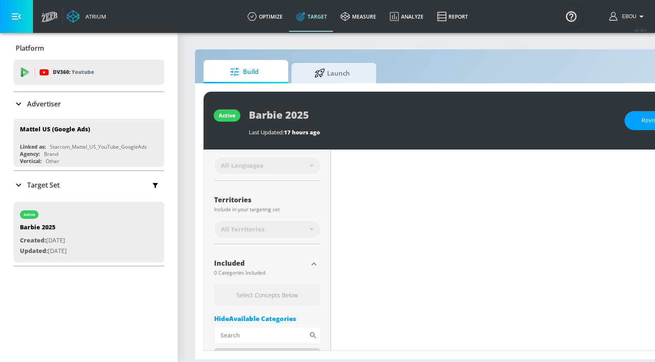
type input "0.65"
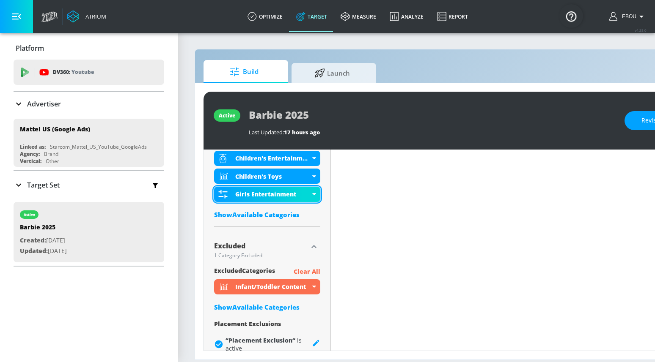
scroll to position [348, 0]
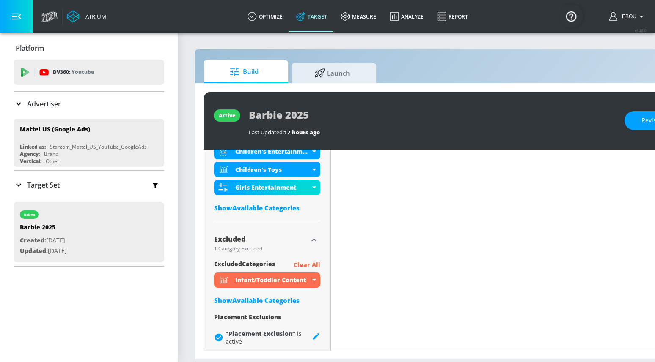
click at [271, 207] on div "Show Available Categories" at bounding box center [267, 208] width 106 height 8
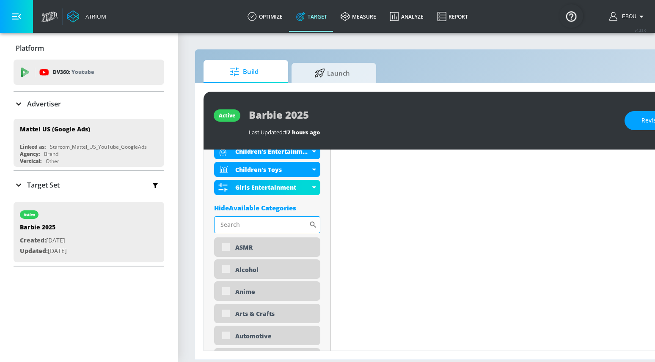
click at [267, 221] on input "Sort By" at bounding box center [261, 225] width 95 height 17
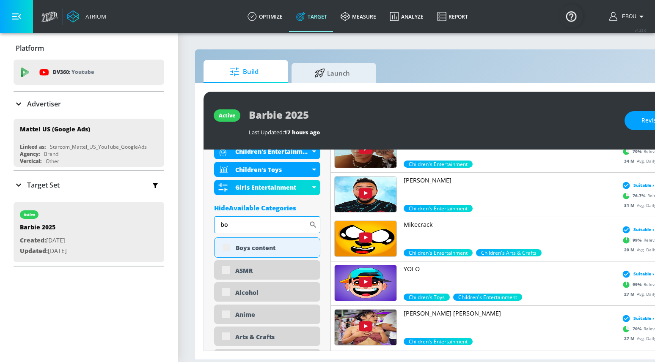
type input "b"
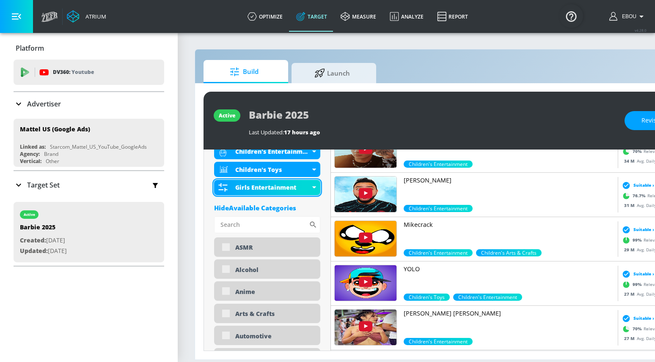
click at [312, 187] on icon at bounding box center [314, 188] width 4 height 2
